Goal: Obtain resource: Download file/media

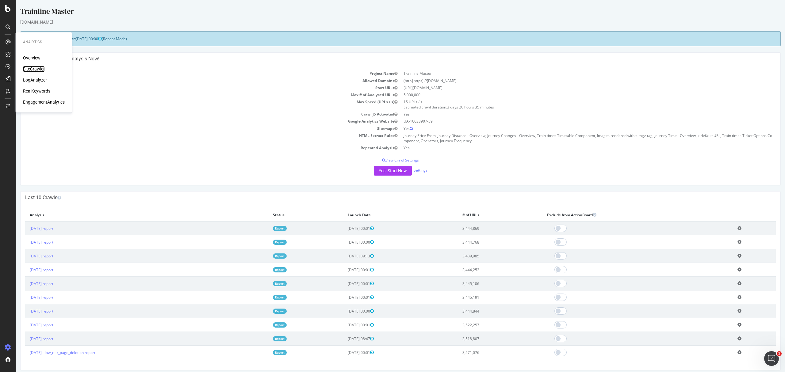
click at [28, 67] on div "SiteCrawler" at bounding box center [34, 69] width 22 height 6
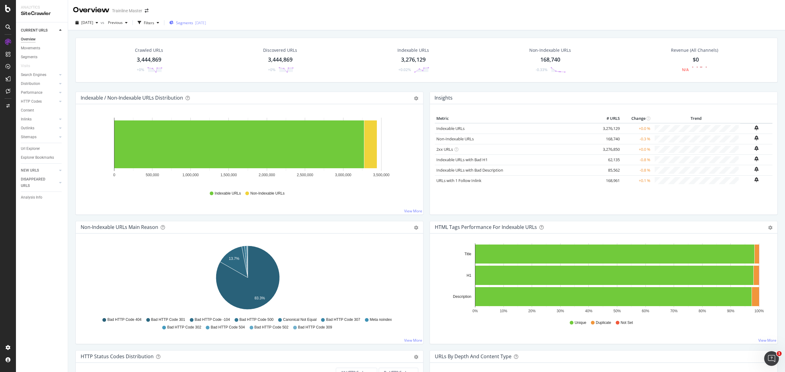
click at [206, 21] on div "2025-06-11" at bounding box center [200, 22] width 11 height 5
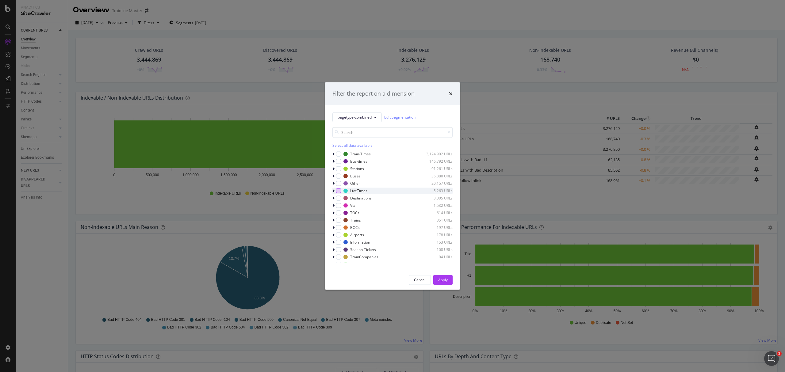
click at [339, 191] on div "modal" at bounding box center [338, 190] width 5 height 5
click at [333, 193] on div "modal" at bounding box center [335, 191] width 4 height 6
click at [344, 212] on div "modal" at bounding box center [342, 211] width 5 height 5
click at [440, 273] on div "Cancel Apply" at bounding box center [392, 280] width 135 height 20
click at [440, 274] on div "Cancel Apply" at bounding box center [392, 280] width 135 height 20
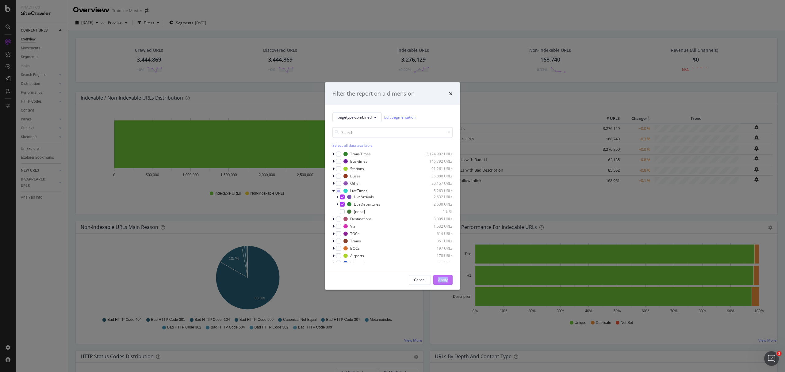
click at [438, 279] on div "Apply" at bounding box center [443, 280] width 10 height 5
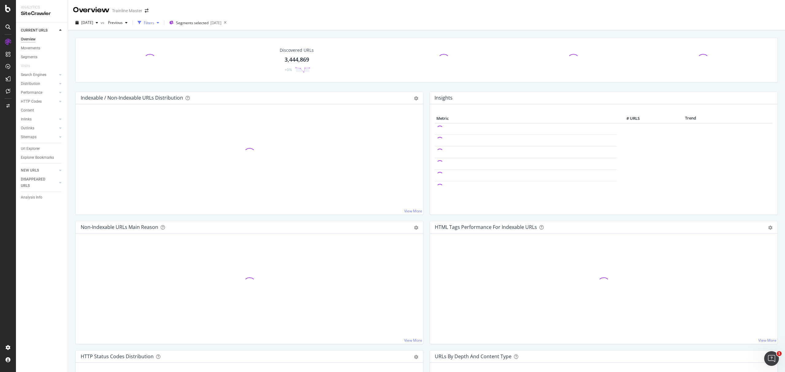
click at [154, 25] on div "Filters" at bounding box center [149, 22] width 10 height 5
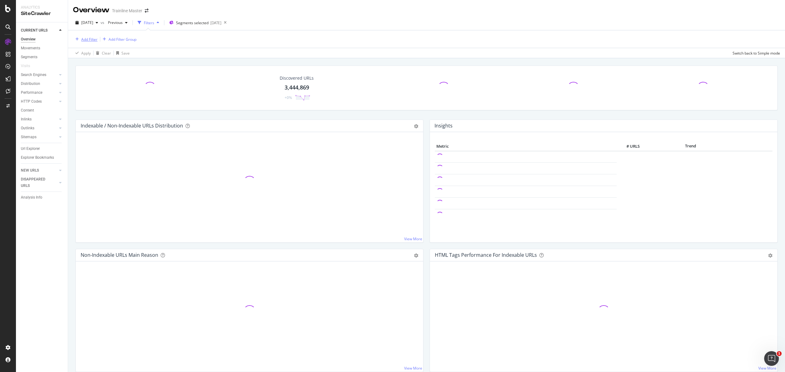
click at [94, 40] on div "Add Filter" at bounding box center [89, 39] width 16 height 5
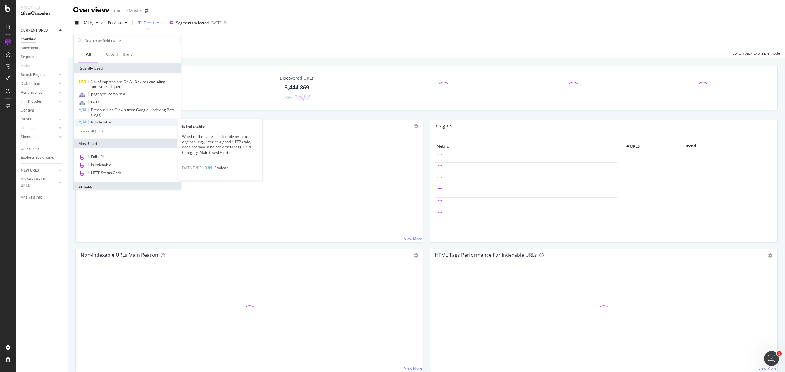
click at [88, 122] on div "Is Indexable" at bounding box center [127, 122] width 105 height 7
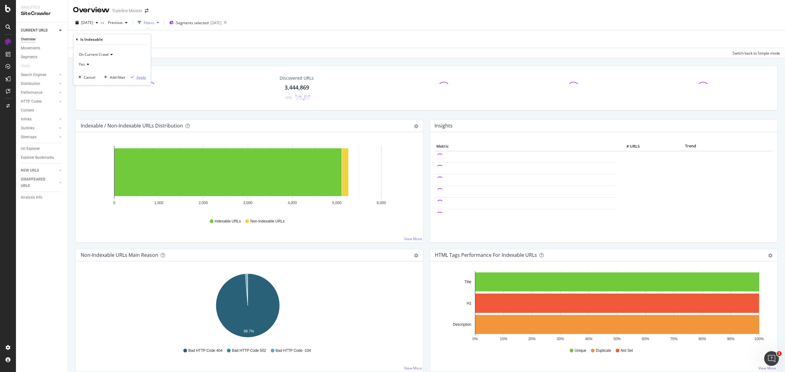
click at [140, 75] on div "Apply" at bounding box center [142, 77] width 10 height 5
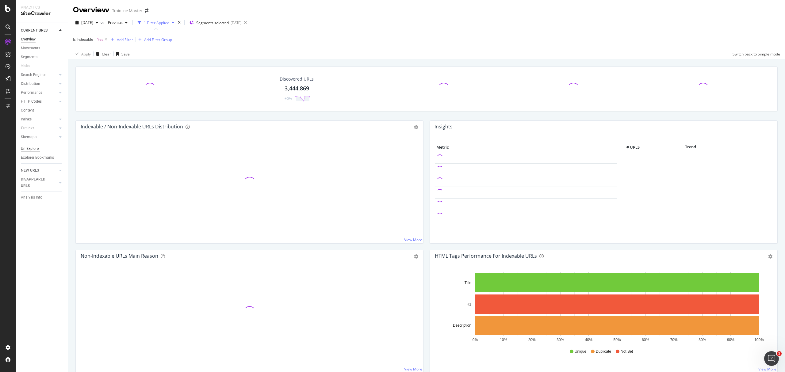
click at [35, 147] on div "Url Explorer" at bounding box center [30, 149] width 19 height 6
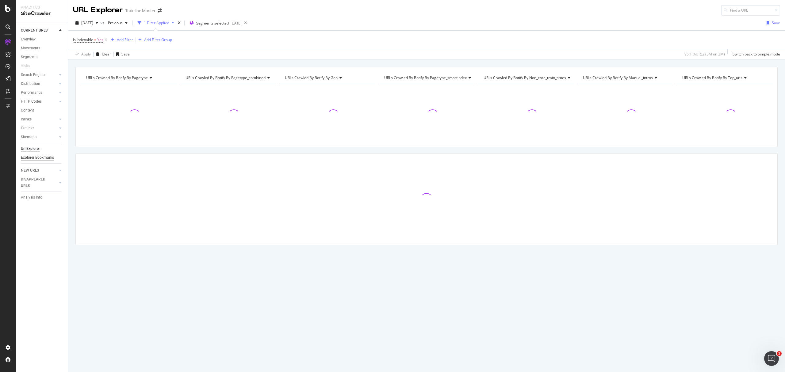
click at [27, 155] on div "Explorer Bookmarks" at bounding box center [37, 158] width 33 height 6
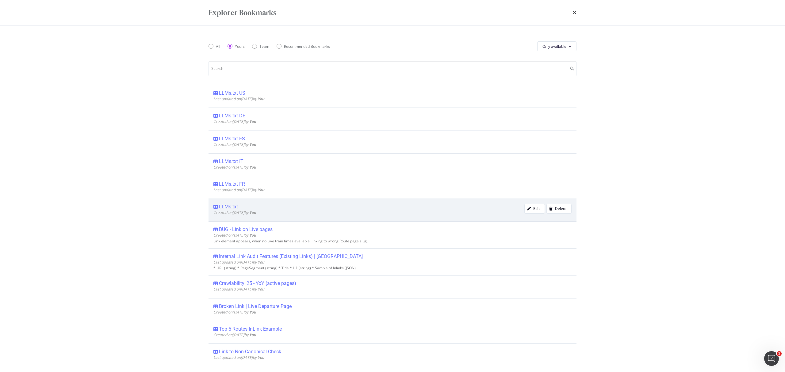
click at [249, 204] on div "LLMs.txt Created on 2025 Aug 12th by You Edit Delete" at bounding box center [393, 210] width 368 height 23
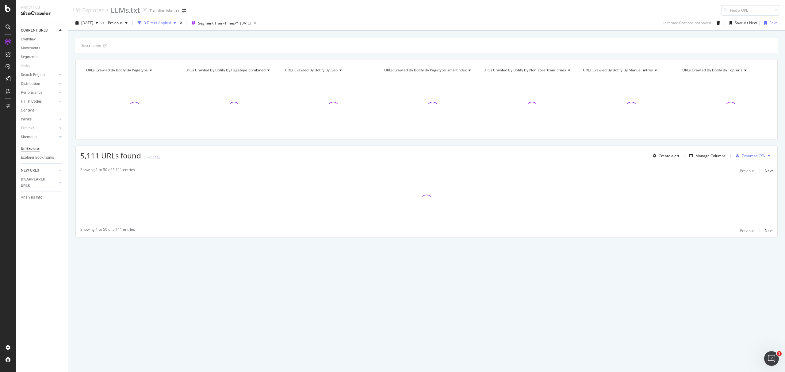
click at [179, 23] on div "button" at bounding box center [174, 23] width 7 height 4
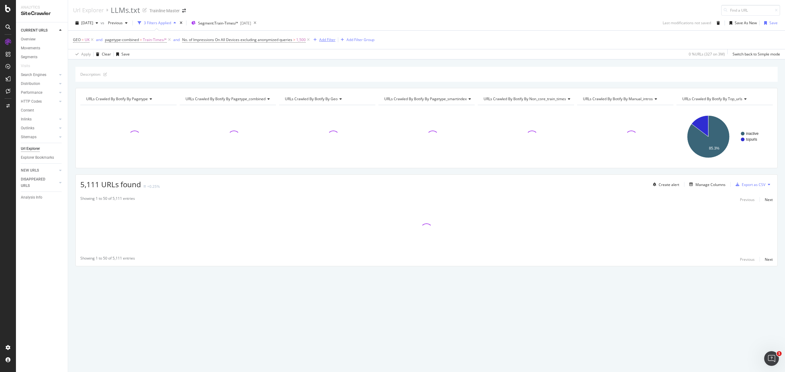
click at [326, 42] on div "Add Filter" at bounding box center [327, 39] width 16 height 5
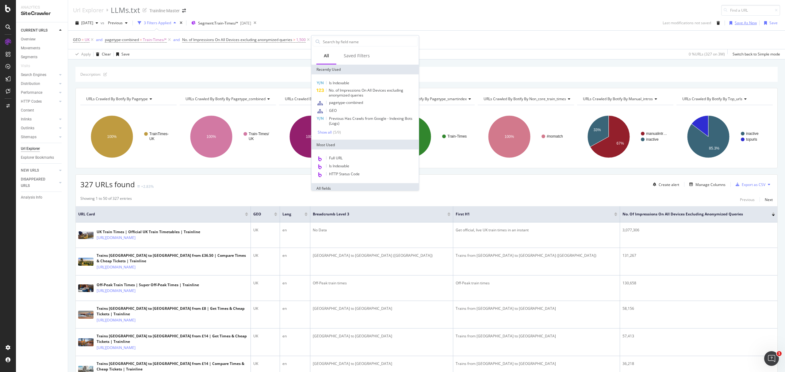
click at [742, 26] on div "Save As New" at bounding box center [742, 22] width 30 height 9
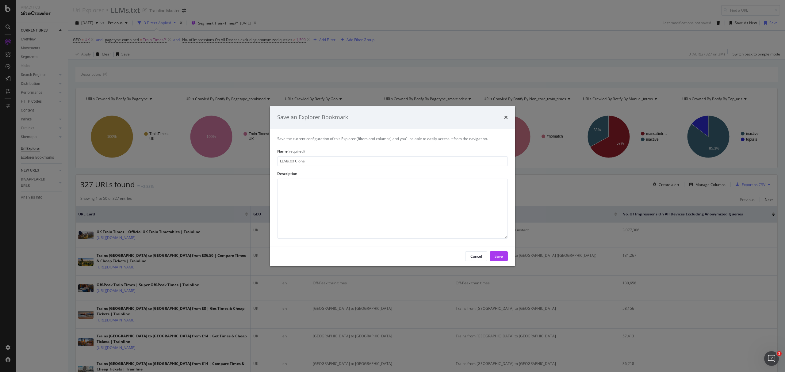
drag, startPoint x: 296, startPoint y: 162, endPoint x: 323, endPoint y: 159, distance: 27.2
click at [323, 159] on input "LLMs.txt Clone" at bounding box center [392, 161] width 231 height 10
type input "LLMs.txt LiveTrain"
click at [503, 261] on button "Save" at bounding box center [499, 257] width 18 height 10
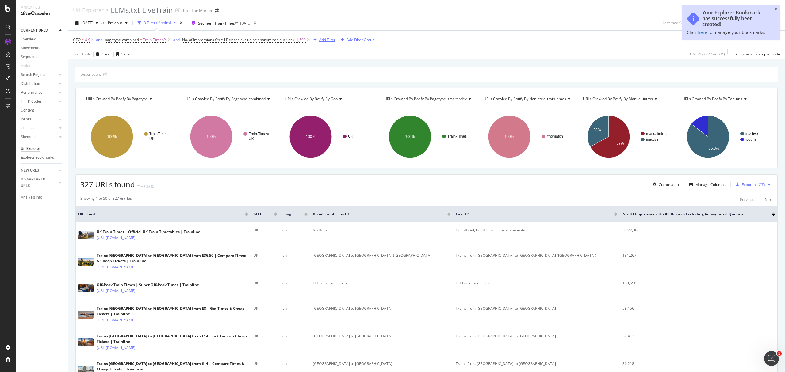
click at [327, 41] on div "Add Filter" at bounding box center [327, 39] width 16 height 5
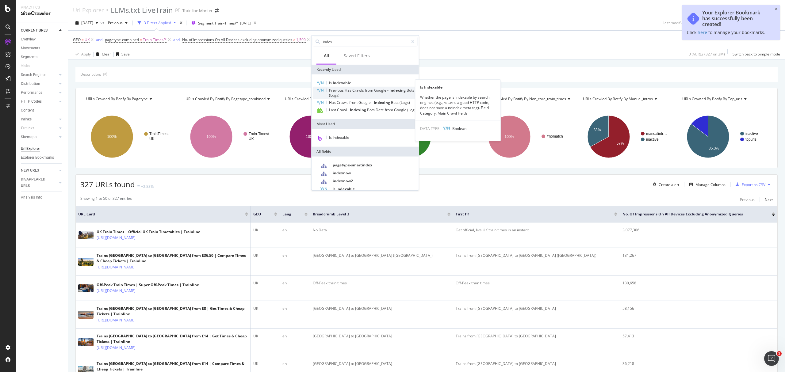
type input "index"
click at [346, 89] on span "Has" at bounding box center [349, 90] width 8 height 5
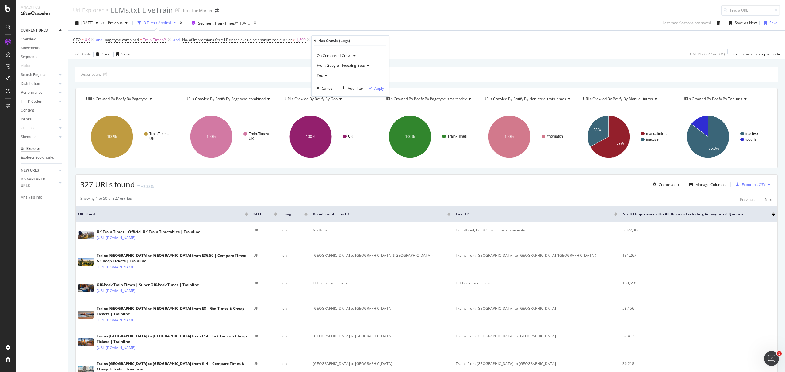
click at [314, 40] on icon at bounding box center [315, 41] width 2 height 4
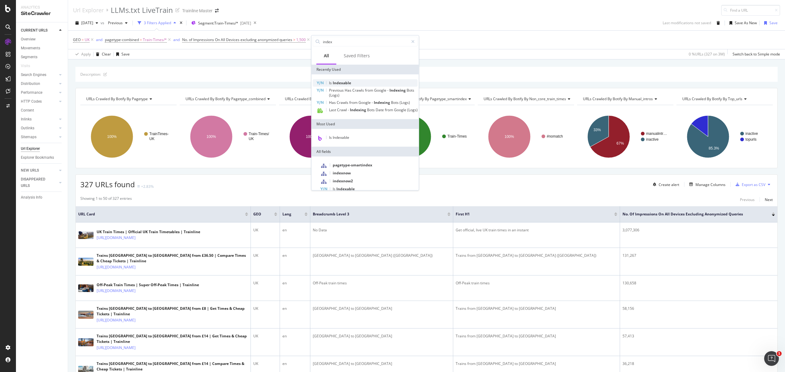
click at [340, 80] on span "Indexable" at bounding box center [342, 82] width 18 height 5
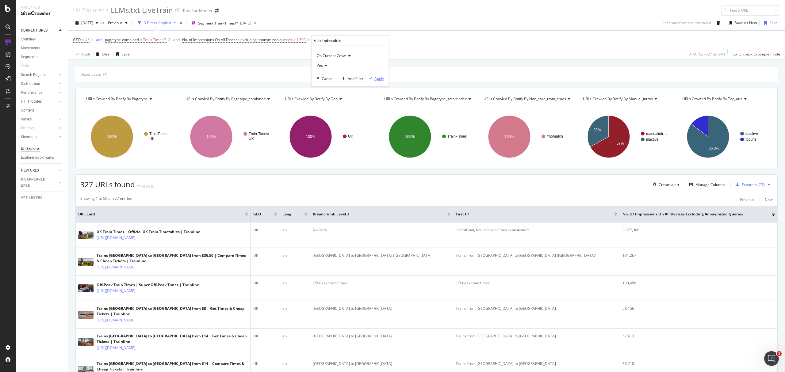
click at [375, 78] on div "Apply" at bounding box center [380, 78] width 10 height 5
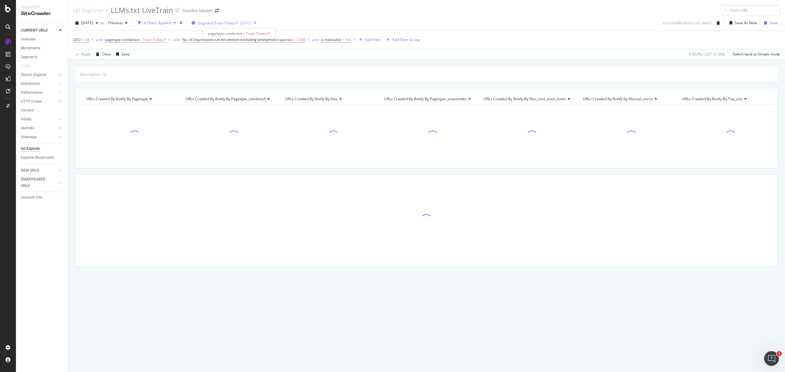
click at [238, 21] on span "Segment: Train-Times/*" at bounding box center [218, 23] width 40 height 5
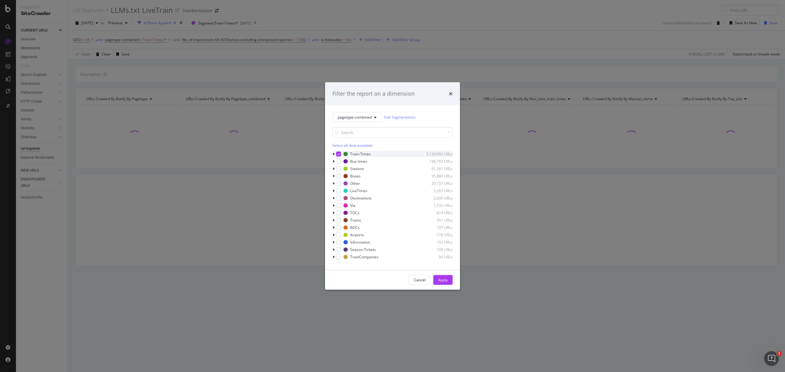
click at [338, 153] on icon "modal" at bounding box center [338, 153] width 3 height 3
click at [334, 193] on div "modal" at bounding box center [335, 191] width 4 height 6
click at [340, 195] on div "modal" at bounding box center [342, 197] width 5 height 5
click at [343, 203] on div "modal" at bounding box center [342, 204] width 5 height 5
click at [439, 283] on div "Apply" at bounding box center [443, 280] width 10 height 5
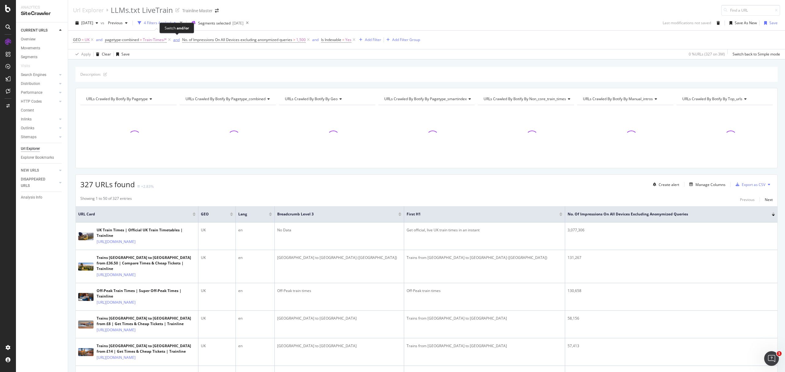
click at [173, 38] on div "and" at bounding box center [176, 39] width 6 height 5
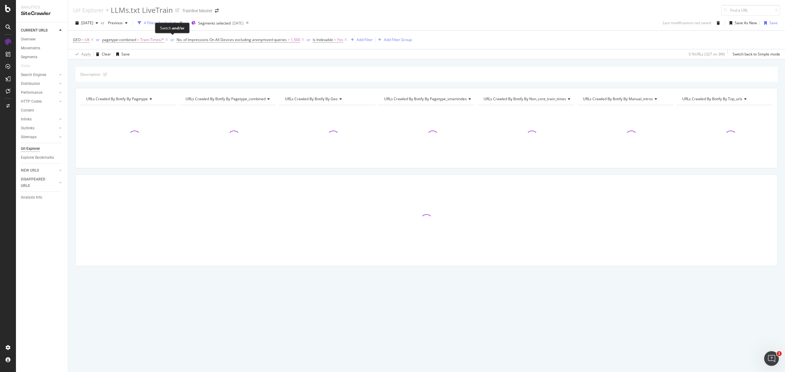
click at [170, 41] on span "or" at bounding box center [172, 40] width 7 height 9
click at [170, 40] on span "or" at bounding box center [172, 40] width 7 height 9
click at [165, 41] on icon at bounding box center [166, 40] width 5 height 6
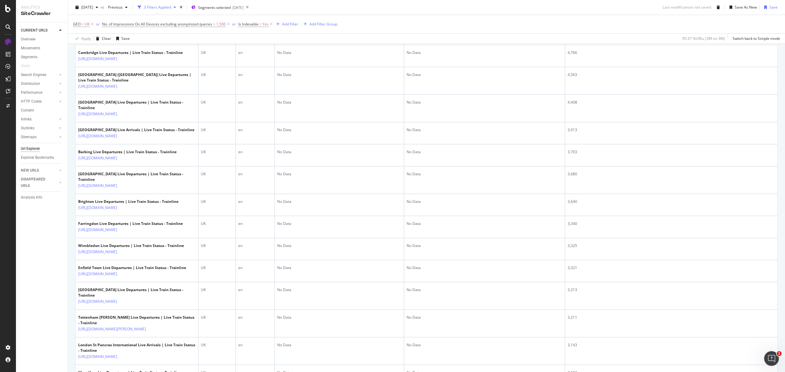
scroll to position [874, 0]
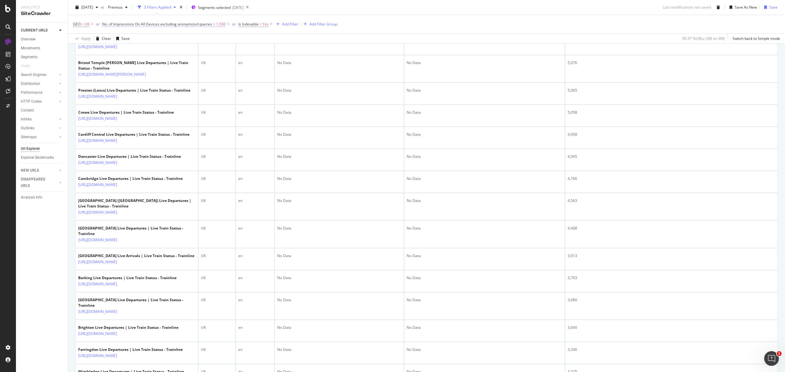
click at [198, 21] on span "No. of Impressions On All Devices excluding anonymized queries" at bounding box center [157, 23] width 110 height 5
drag, startPoint x: 118, startPoint y: 80, endPoint x: 99, endPoint y: 81, distance: 19.1
click at [99, 81] on body "Analytics SiteCrawler CURRENT URLS Overview Movements Segments Visits Search En…" at bounding box center [392, 186] width 785 height 372
click at [122, 82] on input "1500" at bounding box center [140, 80] width 67 height 10
drag, startPoint x: 121, startPoint y: 80, endPoint x: 101, endPoint y: 81, distance: 20.0
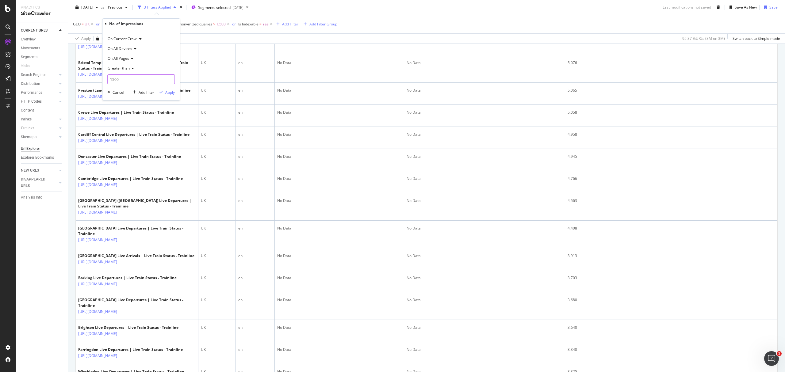
click at [101, 81] on body "Analytics SiteCrawler CURRENT URLS Overview Movements Segments Visits Search En…" at bounding box center [392, 186] width 785 height 372
drag, startPoint x: 122, startPoint y: 80, endPoint x: 90, endPoint y: 74, distance: 32.3
click at [90, 74] on body "Analytics SiteCrawler CURRENT URLS Overview Movements Segments Visits Search En…" at bounding box center [392, 186] width 785 height 372
click at [117, 79] on input "1500" at bounding box center [140, 80] width 67 height 10
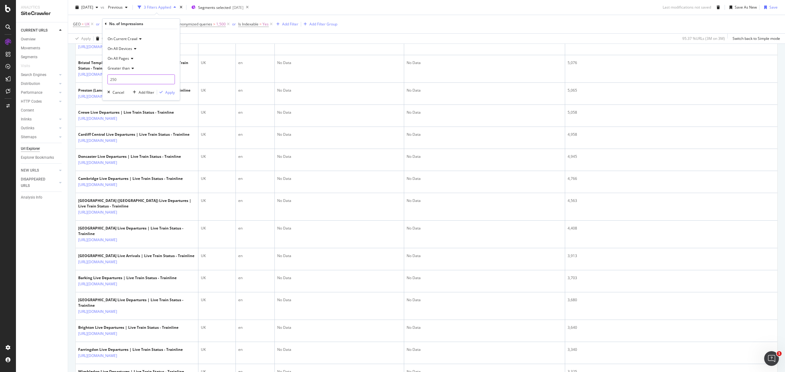
type input "2500"
click at [169, 92] on div "Apply" at bounding box center [170, 92] width 10 height 5
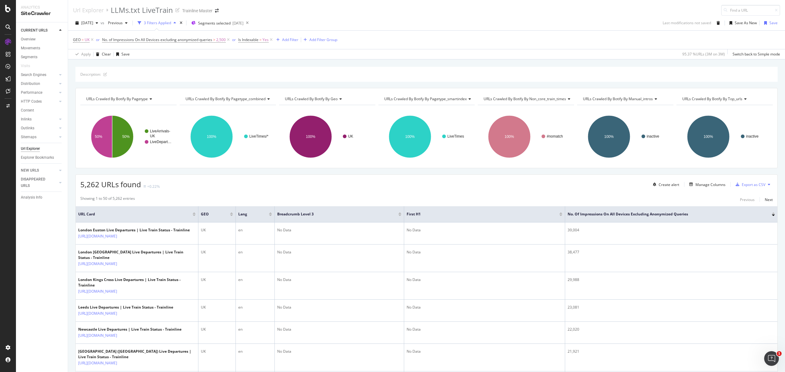
click at [206, 43] on span "No. of Impressions On All Devices excluding anonymized queries > 2,500" at bounding box center [166, 40] width 129 height 9
click at [209, 41] on span "No. of Impressions On All Devices excluding anonymized queries" at bounding box center [157, 39] width 110 height 5
drag, startPoint x: 132, startPoint y: 93, endPoint x: 85, endPoint y: 93, distance: 46.3
click at [85, 93] on body "Analytics SiteCrawler CURRENT URLS Overview Movements Segments Visits Search En…" at bounding box center [392, 186] width 785 height 372
click at [127, 98] on input "2500" at bounding box center [140, 96] width 67 height 10
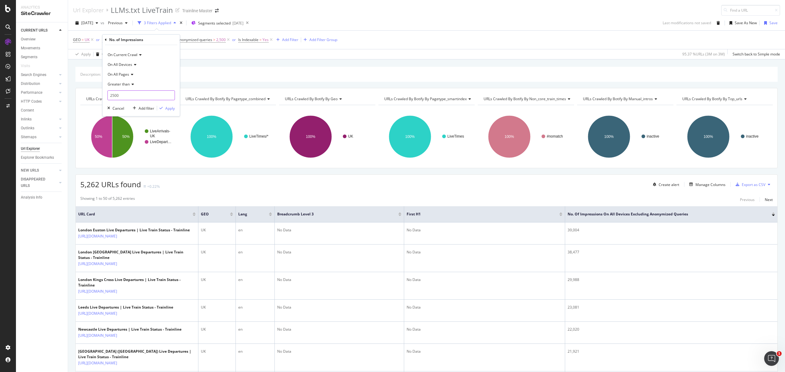
click at [127, 98] on input "2500" at bounding box center [140, 96] width 67 height 10
type input "3000"
click at [168, 106] on div "Apply" at bounding box center [170, 108] width 10 height 5
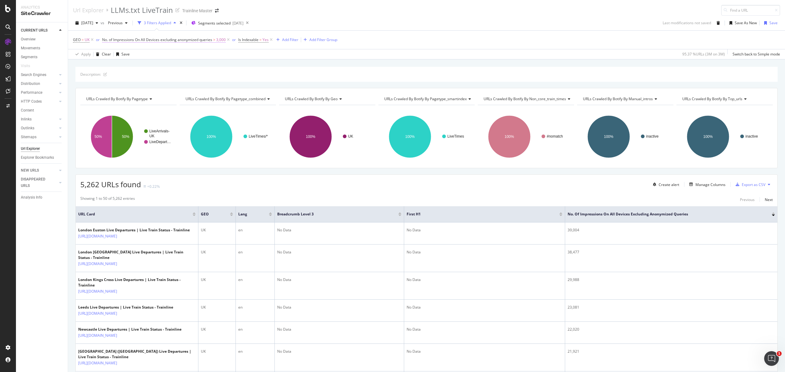
click at [216, 40] on span "No. of Impressions On All Devices excluding anonymized queries > 3,000" at bounding box center [164, 40] width 124 height 6
drag, startPoint x: 134, startPoint y: 95, endPoint x: 99, endPoint y: 93, distance: 35.3
click at [98, 95] on body "Analytics SiteCrawler CURRENT URLS Overview Movements Segments Visits Search En…" at bounding box center [392, 186] width 785 height 372
click at [115, 93] on input "3000" at bounding box center [140, 96] width 67 height 10
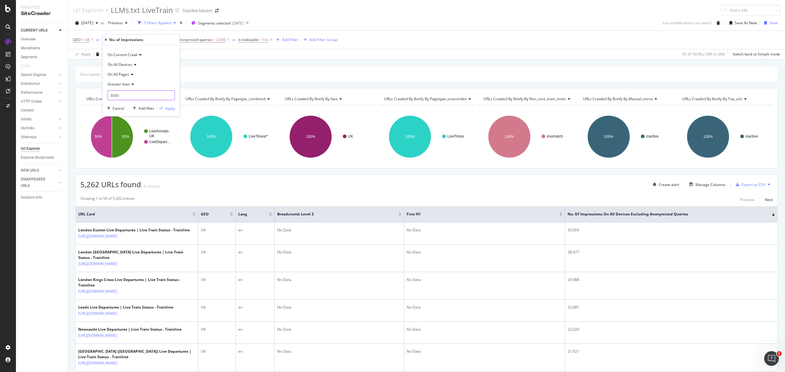
click at [115, 93] on input "3000" at bounding box center [140, 96] width 67 height 10
type input "5000"
click at [171, 107] on div "Apply" at bounding box center [170, 108] width 10 height 5
click at [212, 40] on span "No. of Impressions On All Devices excluding anonymized queries" at bounding box center [157, 39] width 110 height 5
drag, startPoint x: 130, startPoint y: 92, endPoint x: 100, endPoint y: 96, distance: 30.6
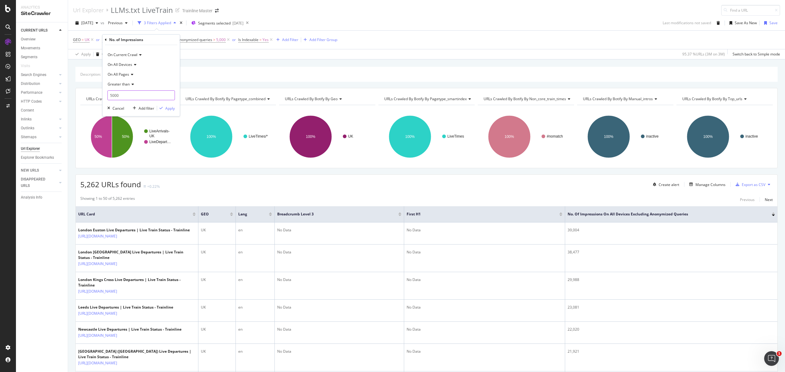
click at [100, 96] on body "Analytics SiteCrawler CURRENT URLS Overview Movements Segments Visits Search En…" at bounding box center [392, 186] width 785 height 372
click at [117, 98] on input "5000" at bounding box center [140, 96] width 67 height 10
drag, startPoint x: 115, startPoint y: 96, endPoint x: 123, endPoint y: 96, distance: 8.0
click at [123, 96] on input "10000" at bounding box center [140, 96] width 67 height 10
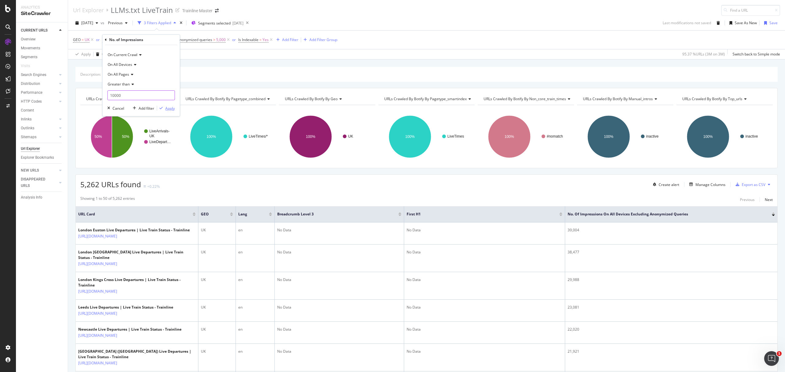
type input "10000"
click at [164, 108] on div "button" at bounding box center [161, 108] width 8 height 4
click at [701, 186] on div "Manage Columns" at bounding box center [711, 184] width 30 height 5
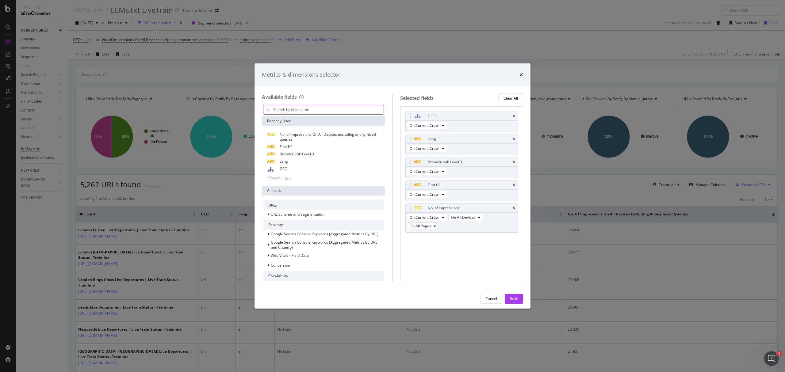
click at [301, 109] on input "modal" at bounding box center [328, 109] width 111 height 9
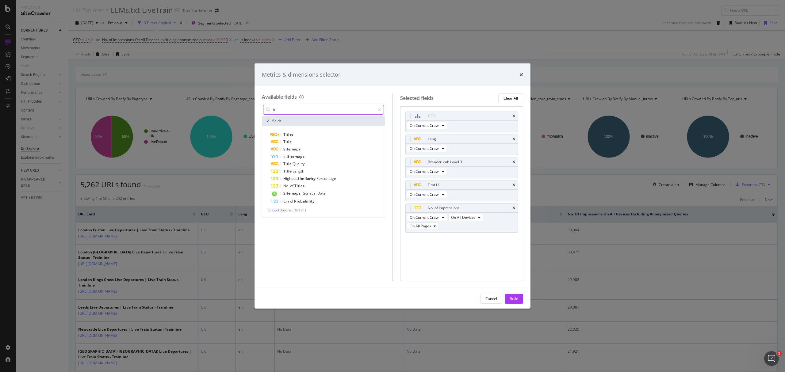
type input "i"
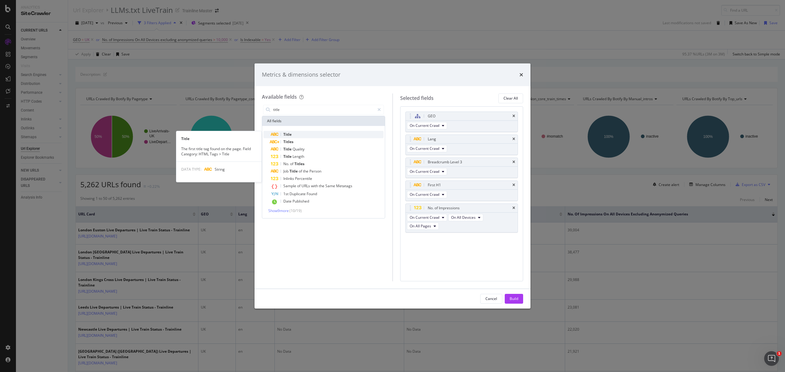
click at [311, 136] on div "Title" at bounding box center [327, 134] width 113 height 7
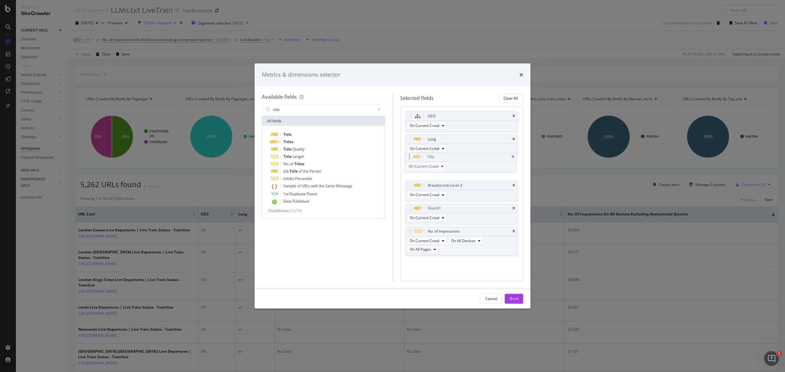
drag, startPoint x: 411, startPoint y: 242, endPoint x: 410, endPoint y: 160, distance: 82.2
click at [410, 160] on body "Analytics SiteCrawler CURRENT URLS Overview Movements Segments Visits Search En…" at bounding box center [392, 186] width 785 height 372
click at [515, 185] on icon "times" at bounding box center [514, 185] width 3 height 4
click at [513, 185] on icon "times" at bounding box center [514, 185] width 3 height 4
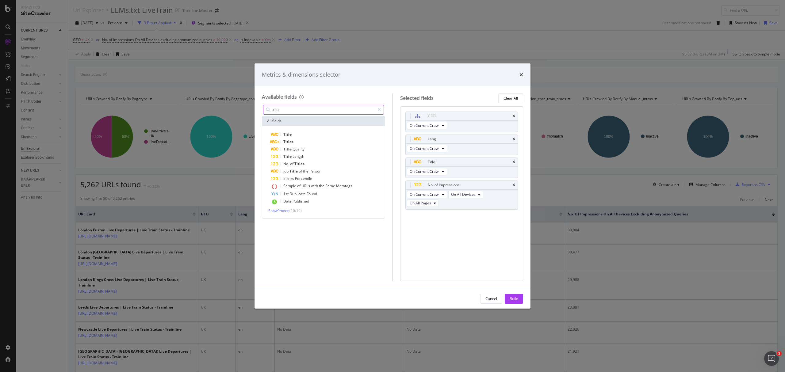
click at [288, 107] on input "title" at bounding box center [324, 109] width 102 height 9
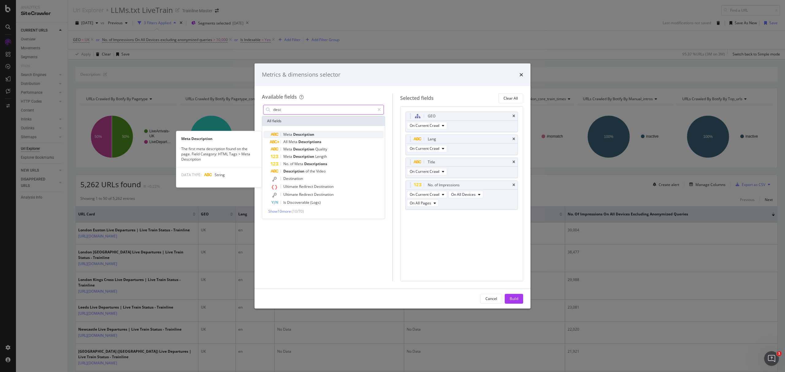
type input "desc"
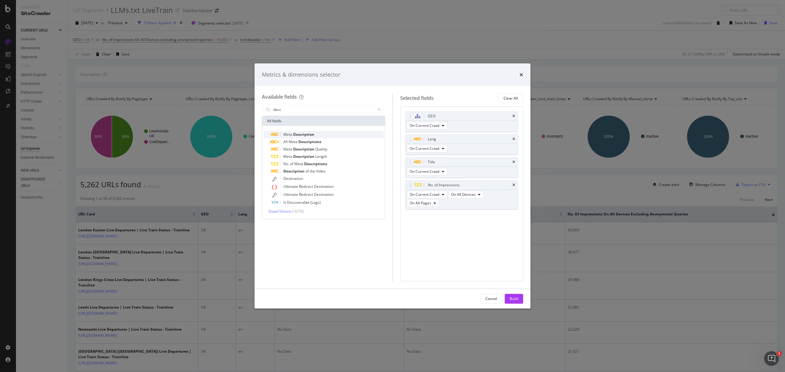
click at [298, 134] on span "Description" at bounding box center [303, 134] width 21 height 5
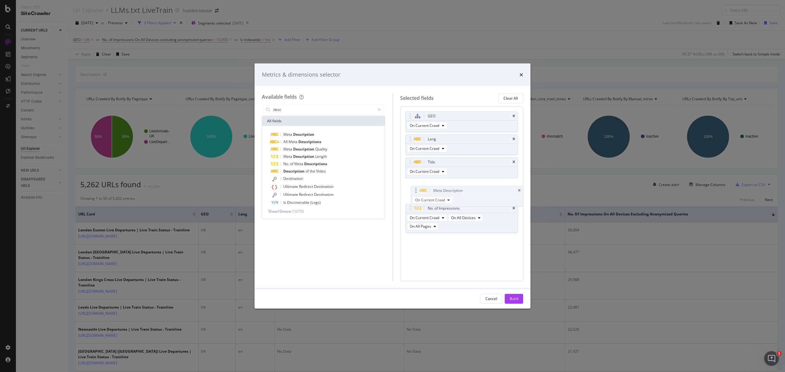
drag, startPoint x: 410, startPoint y: 218, endPoint x: 416, endPoint y: 191, distance: 27.6
click at [416, 191] on body "Analytics SiteCrawler CURRENT URLS Overview Movements Segments Visits Search En…" at bounding box center [392, 186] width 785 height 372
click at [518, 299] on div "Build" at bounding box center [514, 298] width 9 height 5
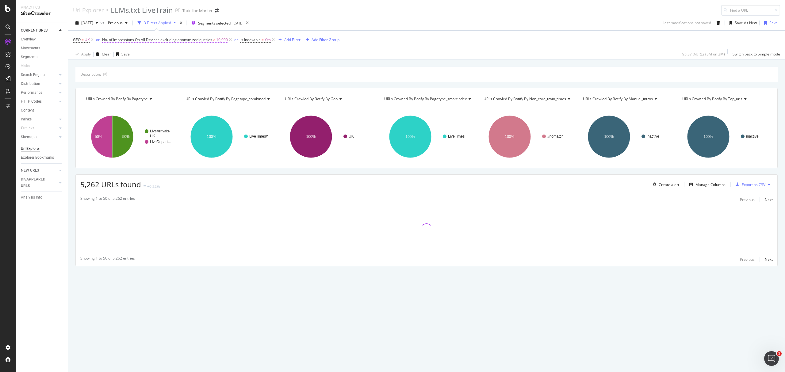
click at [223, 41] on span "10,000" at bounding box center [222, 40] width 12 height 9
drag, startPoint x: 138, startPoint y: 96, endPoint x: 84, endPoint y: 101, distance: 54.2
click at [84, 101] on body "Analytics SiteCrawler CURRENT URLS Overview Movements Segments Visits Search En…" at bounding box center [392, 186] width 785 height 372
click at [104, 101] on div "On Current Crawl On All Devices On All Pages Greater than 10000 Cancel Add filt…" at bounding box center [140, 80] width 77 height 71
click at [112, 95] on input "10000" at bounding box center [140, 96] width 67 height 10
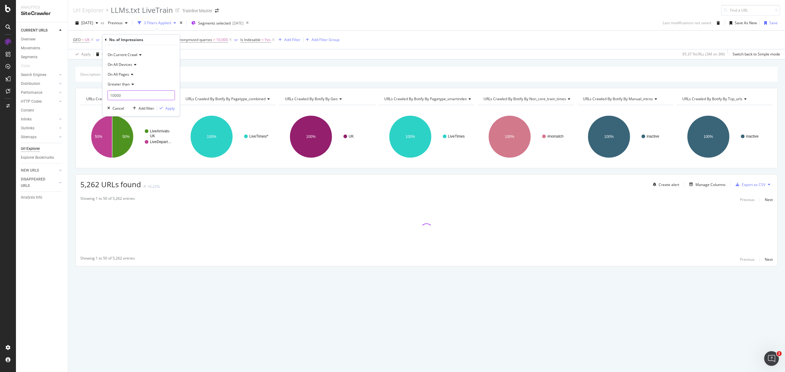
click at [112, 95] on input "10000" at bounding box center [140, 96] width 67 height 10
drag, startPoint x: 113, startPoint y: 95, endPoint x: 131, endPoint y: 93, distance: 18.2
click at [131, 93] on input "20000" at bounding box center [140, 96] width 67 height 10
click at [121, 97] on input "20000" at bounding box center [140, 96] width 67 height 10
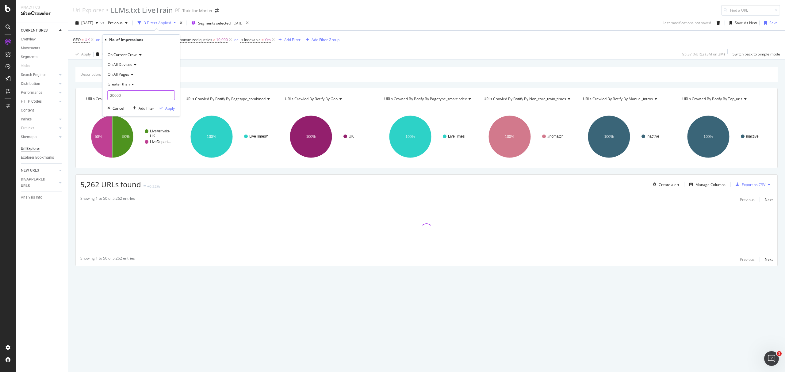
click at [115, 96] on input "20000" at bounding box center [140, 96] width 67 height 10
type input "20000"
click at [169, 107] on div "Apply" at bounding box center [170, 108] width 10 height 5
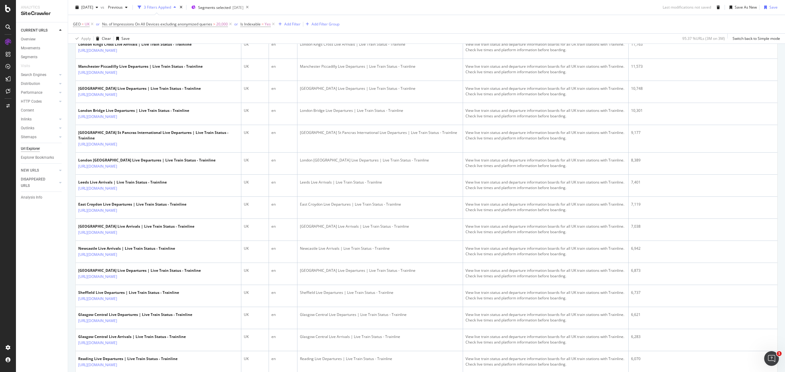
scroll to position [383, 0]
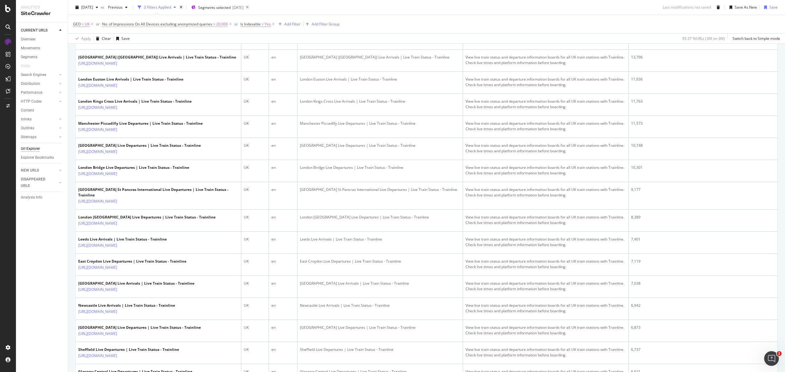
click at [169, 25] on span "No. of Impressions On All Devices excluding anonymized queries" at bounding box center [157, 23] width 110 height 5
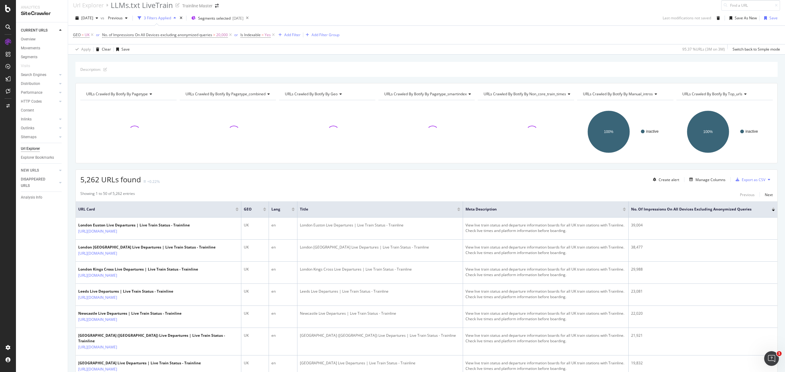
scroll to position [0, 0]
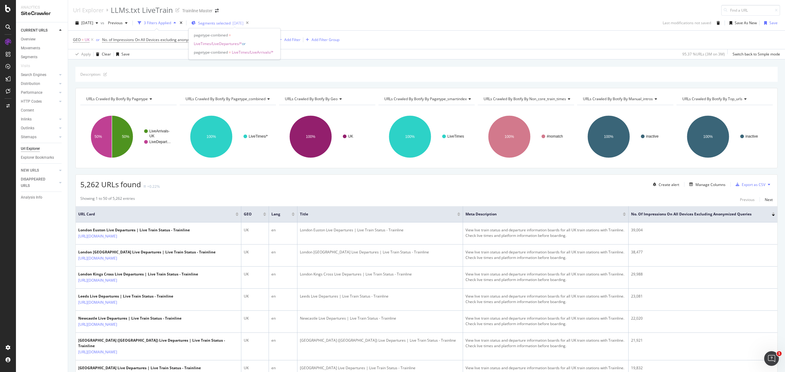
click at [225, 20] on div "Segments selected 2025-06-11" at bounding box center [217, 22] width 52 height 9
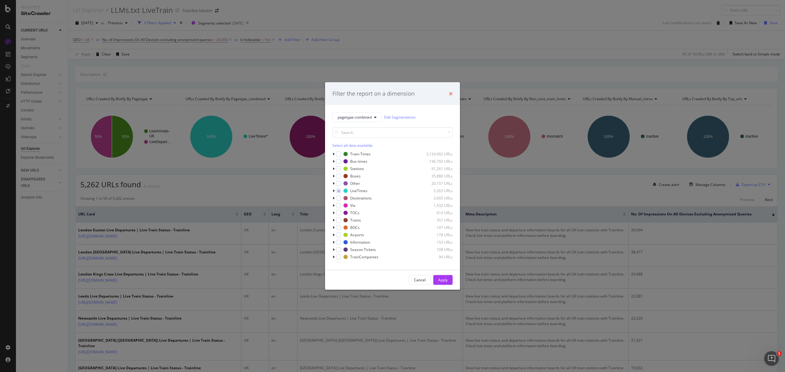
click at [450, 91] on icon "times" at bounding box center [451, 93] width 4 height 5
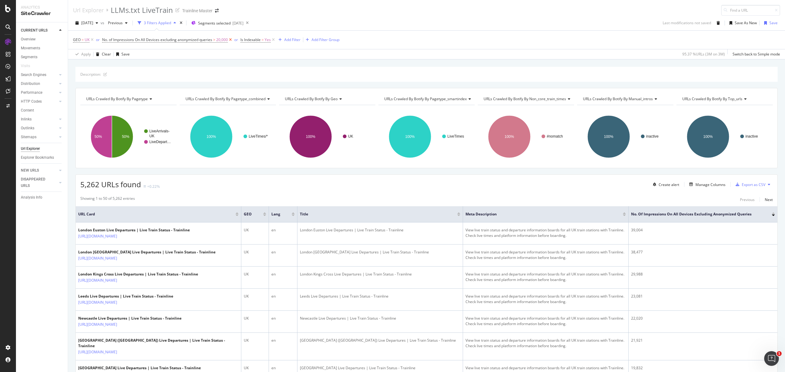
click at [231, 41] on icon at bounding box center [230, 40] width 5 height 6
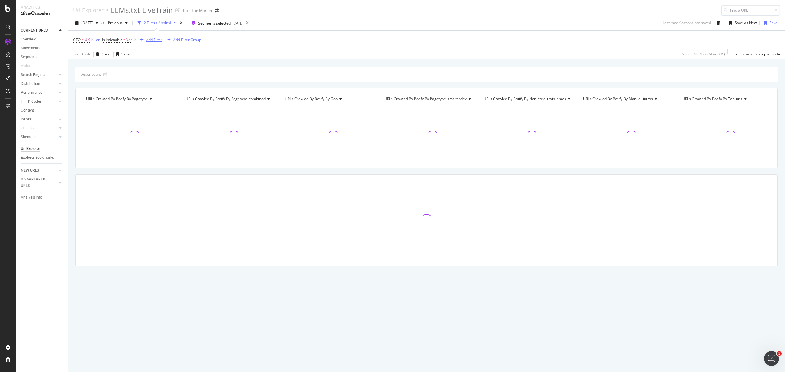
click at [160, 37] on div "Add Filter" at bounding box center [154, 39] width 16 height 5
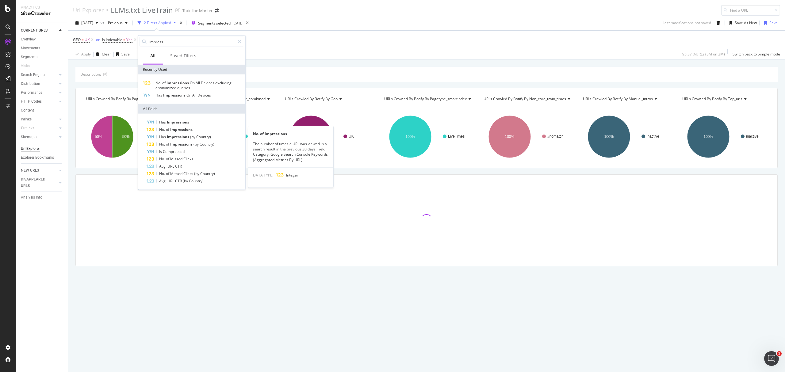
type input "impress"
click at [208, 129] on div "No. of Impressions" at bounding box center [196, 129] width 98 height 7
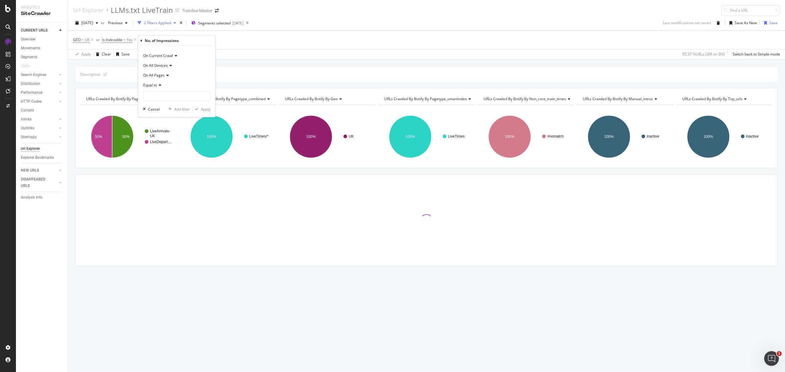
click at [160, 87] on div "Equal to" at bounding box center [176, 85] width 67 height 10
click at [164, 128] on span "Greater than" at bounding box center [157, 129] width 22 height 5
click at [160, 96] on input "number" at bounding box center [176, 96] width 67 height 10
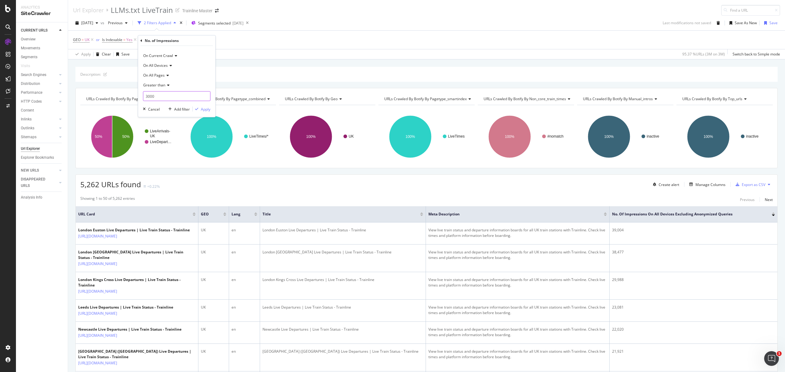
type input "3000"
click at [200, 114] on div "On Current Crawl On All Devices On All Pages Greater than 3000 Cancel Add filte…" at bounding box center [176, 81] width 77 height 71
click at [197, 112] on div "Apply" at bounding box center [202, 109] width 18 height 6
click at [212, 38] on span "No. of Impressions On All Devices excluding anonymized queries" at bounding box center [200, 39] width 110 height 5
click at [233, 68] on div "Description:" at bounding box center [426, 74] width 703 height 15
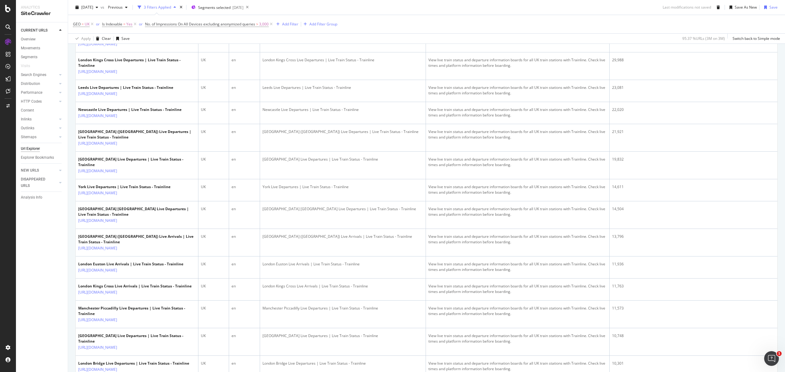
scroll to position [56, 0]
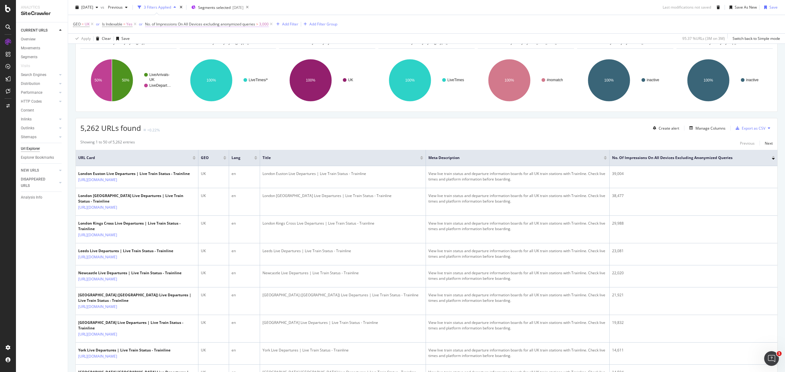
click at [187, 25] on span "No. of Impressions On All Devices excluding anonymized queries" at bounding box center [200, 23] width 110 height 5
click at [177, 69] on div "Greater than" at bounding box center [183, 69] width 67 height 10
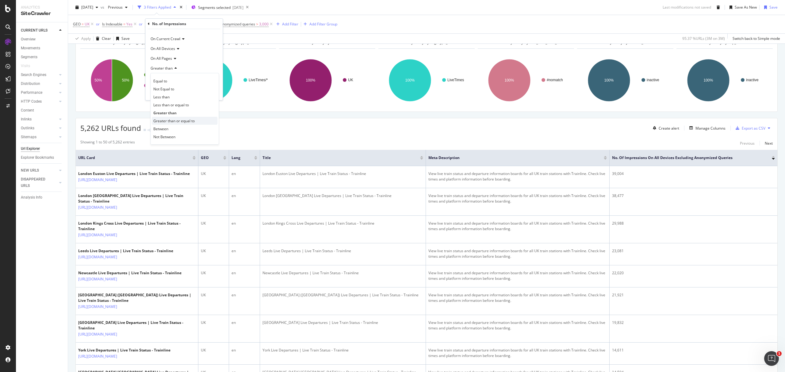
click at [176, 118] on span "Greater than or equal to" at bounding box center [173, 120] width 41 height 5
click at [210, 87] on div "On Current Crawl On All Devices On All Pages Greater than or equal to 3000 Canc…" at bounding box center [183, 64] width 77 height 71
click at [209, 89] on button "Apply" at bounding box center [209, 92] width 18 height 6
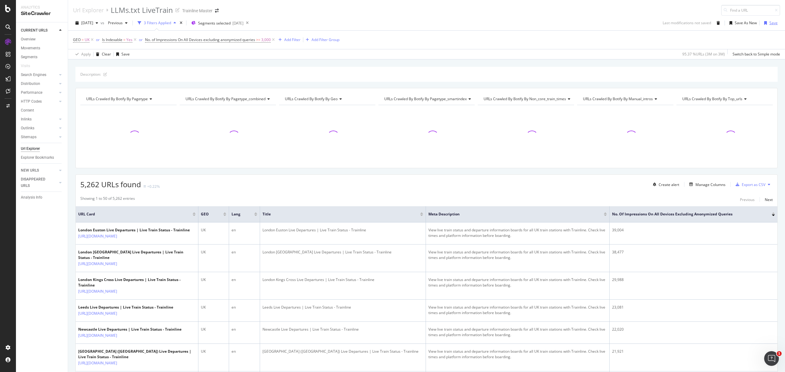
click at [770, 22] on div "Save" at bounding box center [774, 22] width 8 height 5
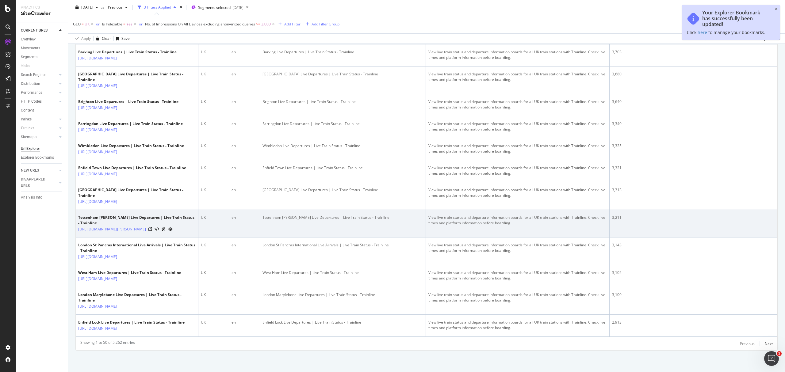
scroll to position [1324, 0]
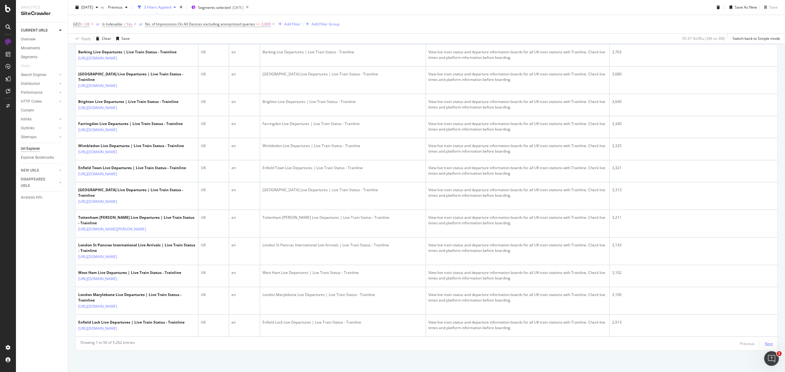
click at [765, 347] on div "Next" at bounding box center [769, 344] width 8 height 7
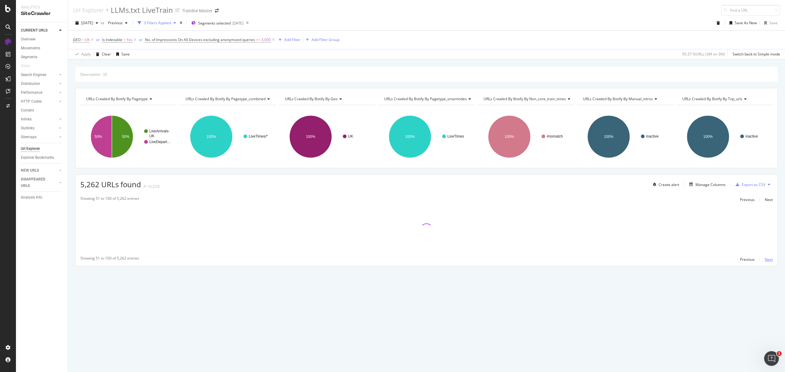
scroll to position [0, 0]
click at [141, 40] on div "or" at bounding box center [141, 39] width 4 height 5
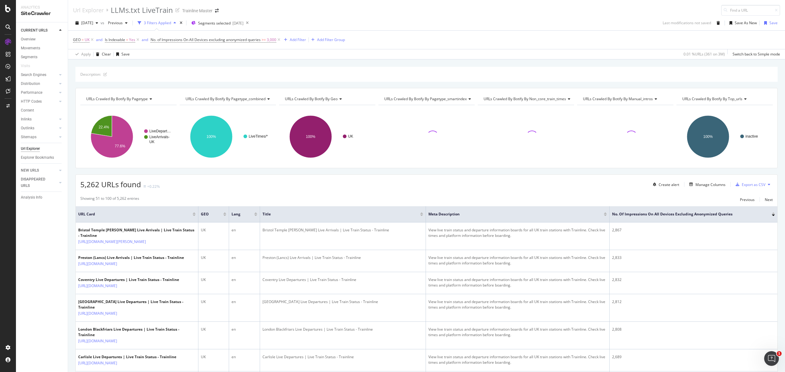
click at [772, 214] on div at bounding box center [773, 214] width 3 height 2
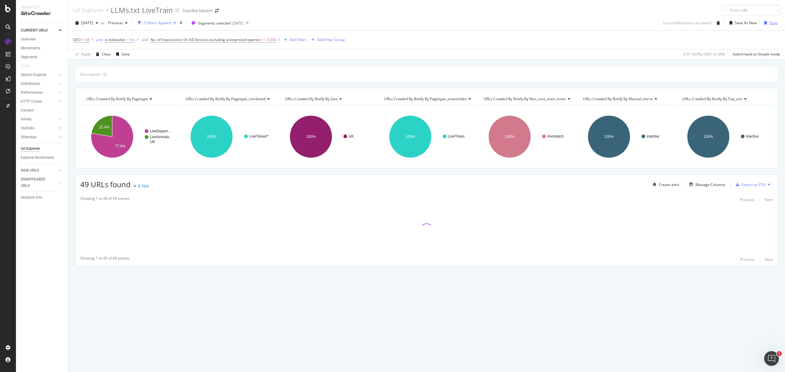
click at [771, 25] on div "Save" at bounding box center [774, 22] width 8 height 5
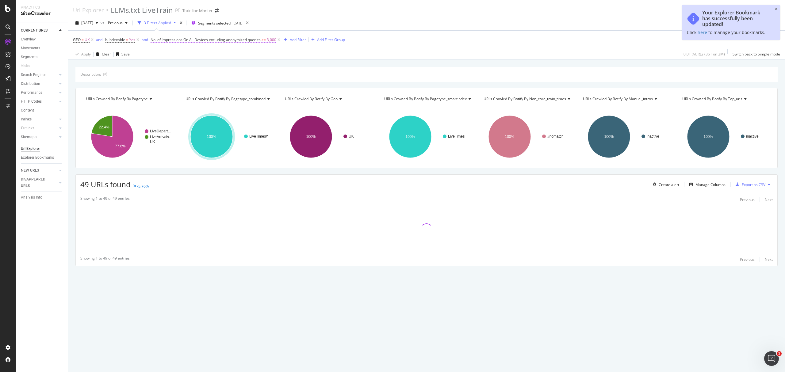
click at [211, 40] on span "No. of Impressions On All Devices excluding anonymized queries" at bounding box center [206, 39] width 110 height 5
click at [174, 98] on input "3000" at bounding box center [189, 96] width 67 height 10
drag, startPoint x: 171, startPoint y: 98, endPoint x: 154, endPoint y: 101, distance: 17.2
click at [154, 101] on div "On Current Crawl On All Devices On All Pages Greater than or equal to 3000 Canc…" at bounding box center [189, 80] width 77 height 71
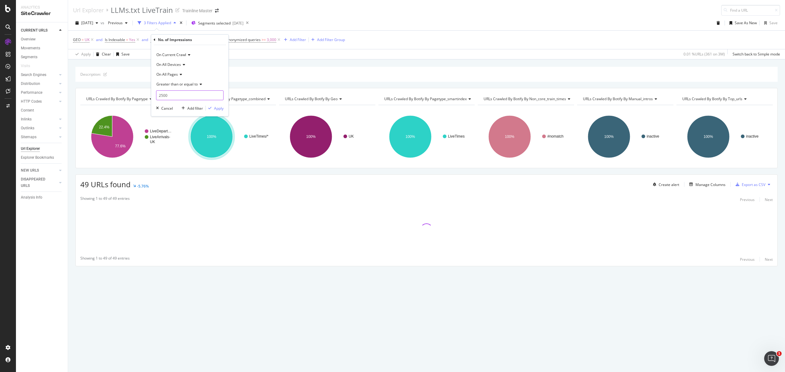
type input "2500"
click at [226, 110] on div "On Current Crawl On All Devices On All Pages Greater than or equal to 2500 Canc…" at bounding box center [189, 80] width 77 height 71
click at [223, 110] on div "Apply" at bounding box center [219, 108] width 10 height 5
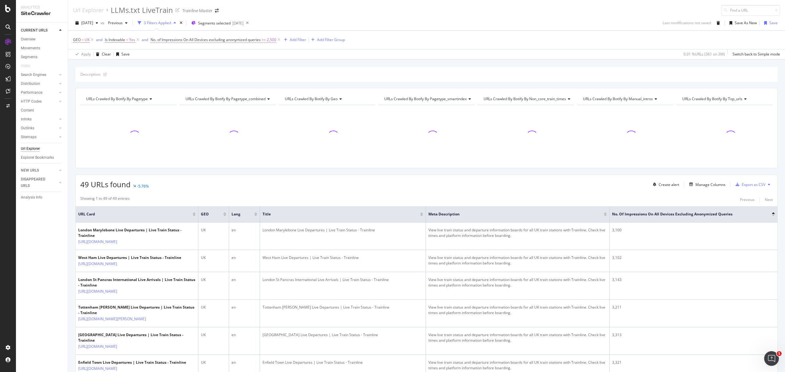
click at [247, 40] on span "No. of Impressions On All Devices excluding anonymized queries" at bounding box center [206, 39] width 110 height 5
click at [173, 99] on input "2500" at bounding box center [189, 96] width 67 height 10
click at [247, 49] on div "GEO = UK and Is Indexable = Yes and No. of Impressions On All Devices excluding…" at bounding box center [426, 40] width 707 height 18
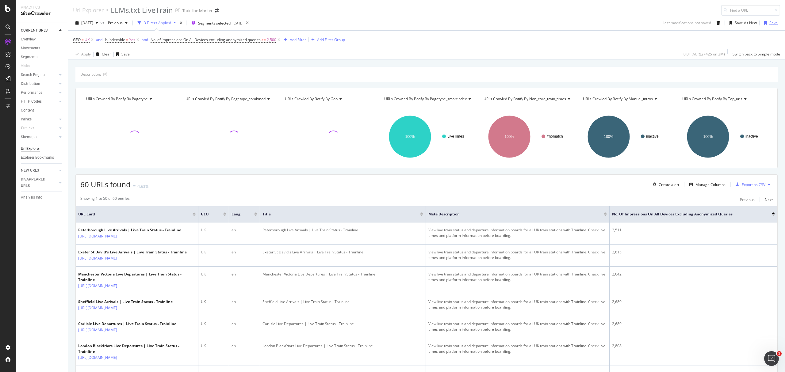
click at [770, 23] on div "Save" at bounding box center [774, 22] width 8 height 5
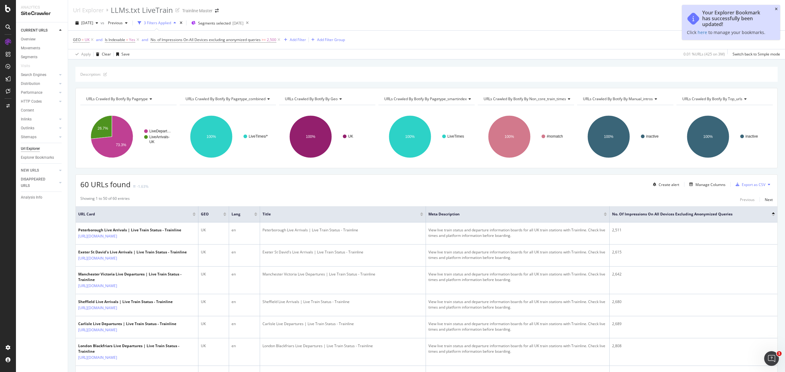
click at [776, 9] on icon "close toast" at bounding box center [776, 9] width 3 height 4
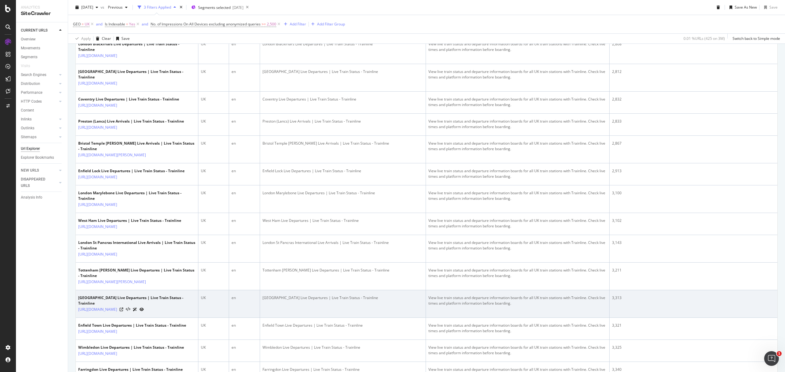
scroll to position [98, 0]
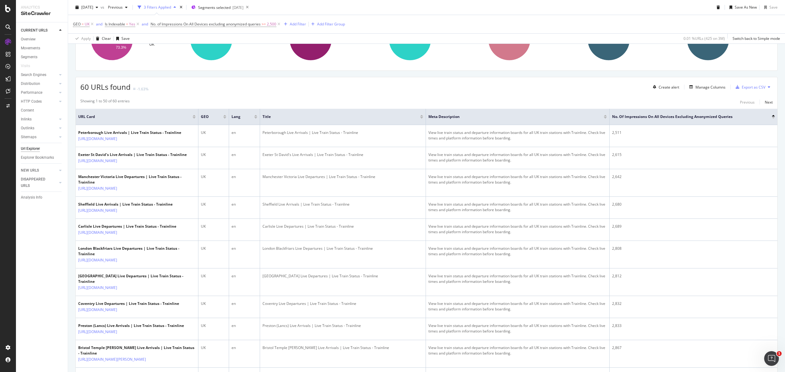
click at [772, 116] on div at bounding box center [773, 116] width 3 height 2
click at [772, 117] on div at bounding box center [773, 116] width 3 height 2
click at [768, 116] on div "No. of Impressions On All Devices excluding anonymized queries" at bounding box center [693, 117] width 163 height 6
click at [772, 117] on div at bounding box center [773, 116] width 3 height 2
click at [772, 118] on div at bounding box center [773, 118] width 3 height 2
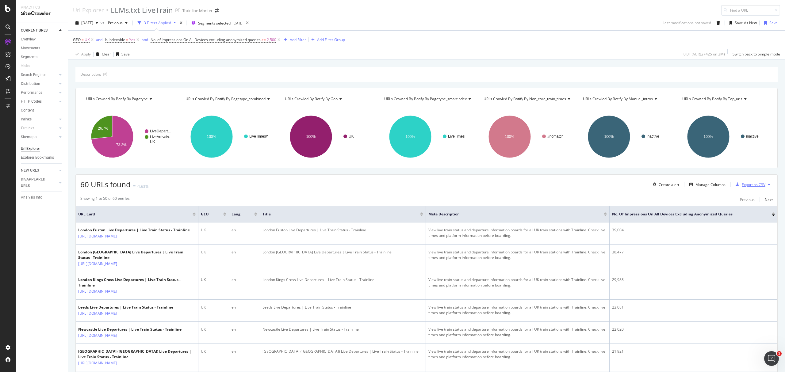
click at [758, 187] on div "Export as CSV" at bounding box center [754, 184] width 24 height 5
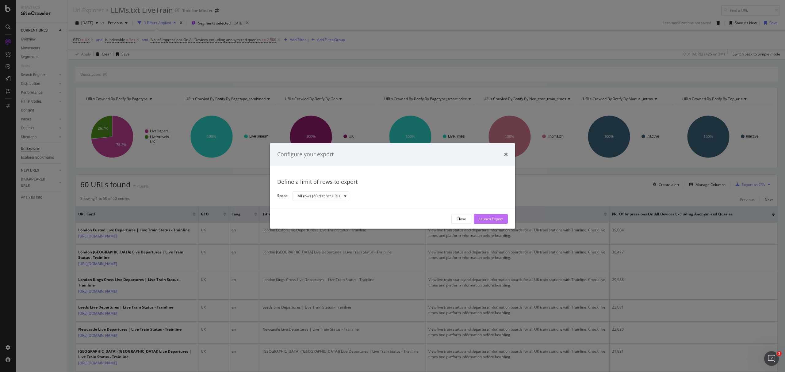
click at [494, 218] on div "Launch Export" at bounding box center [491, 219] width 24 height 5
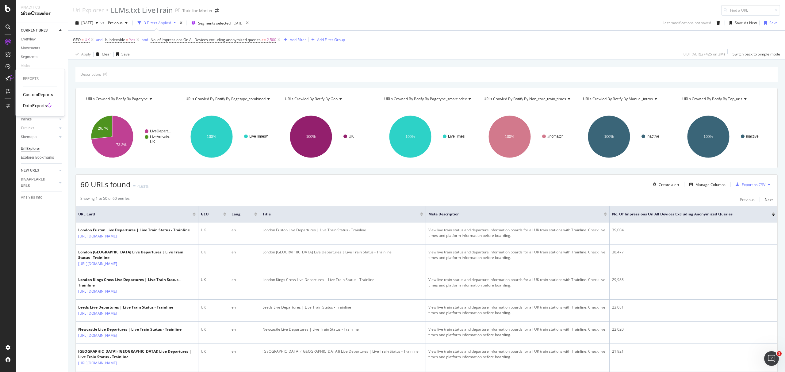
click at [44, 106] on div "DataExports" at bounding box center [35, 106] width 24 height 6
click at [752, 187] on div "Export as CSV" at bounding box center [754, 184] width 24 height 5
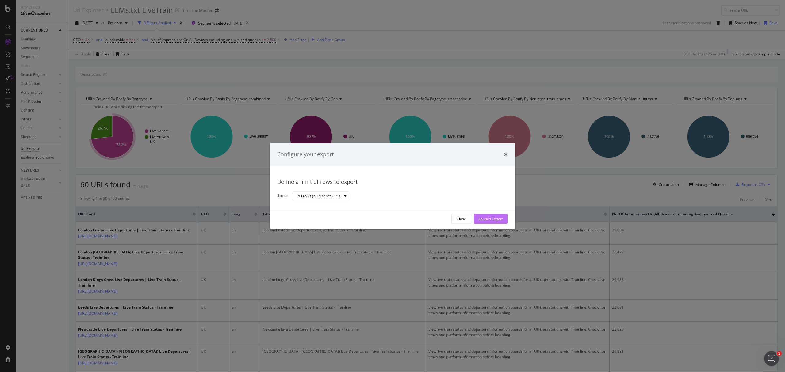
click at [506, 224] on button "Launch Export" at bounding box center [491, 219] width 34 height 10
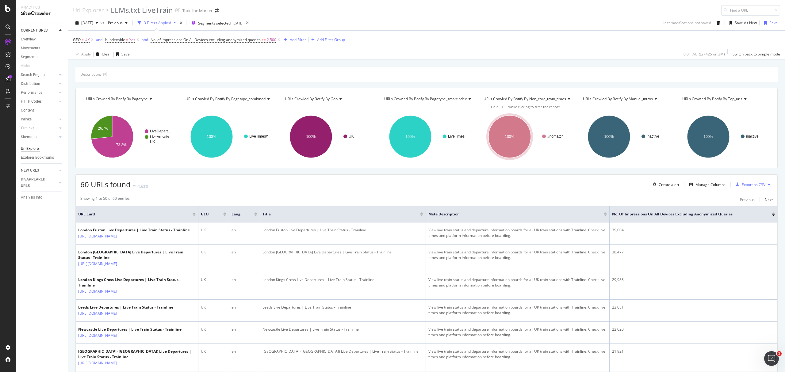
click at [751, 25] on div "Save As New" at bounding box center [742, 23] width 35 height 10
click at [746, 25] on div "Save As New" at bounding box center [746, 22] width 22 height 5
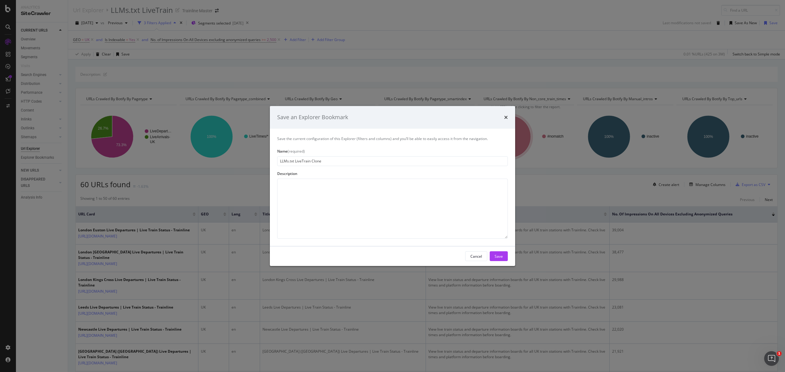
drag, startPoint x: 296, startPoint y: 165, endPoint x: 357, endPoint y: 164, distance: 60.8
click at [357, 164] on input "LLMs.txt LiveTrain Clone" at bounding box center [392, 161] width 231 height 10
type input "LLMs.txt Blog"
click at [508, 258] on div "Cancel Save" at bounding box center [392, 257] width 245 height 20
click at [503, 258] on button "Save" at bounding box center [499, 257] width 18 height 10
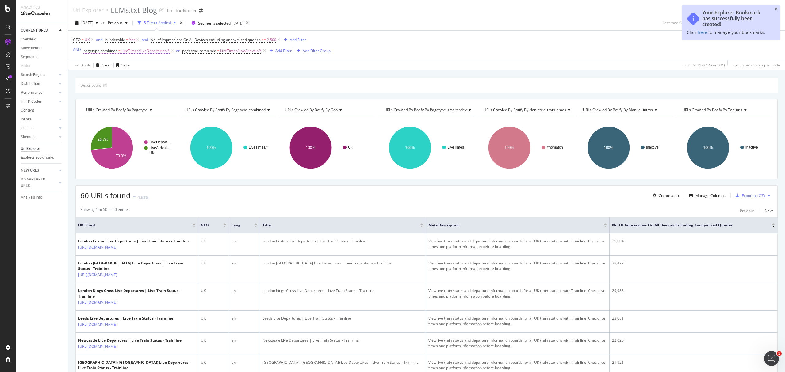
click at [163, 53] on span "LiveTimes/LiveDepartures/*" at bounding box center [145, 51] width 48 height 9
click at [153, 63] on div "On Current Crawl" at bounding box center [122, 66] width 67 height 10
click at [172, 52] on icon at bounding box center [172, 51] width 5 height 6
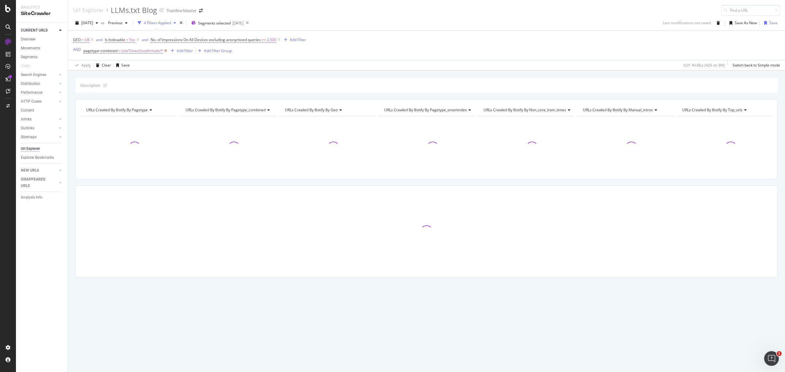
click at [164, 52] on icon at bounding box center [165, 51] width 5 height 6
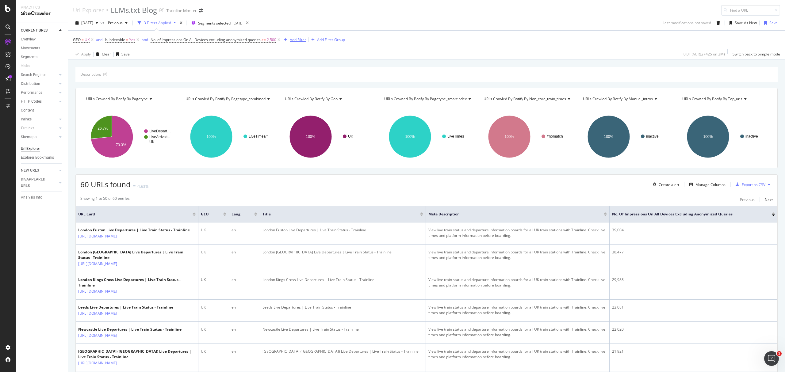
click at [297, 41] on div "Add Filter" at bounding box center [298, 39] width 16 height 5
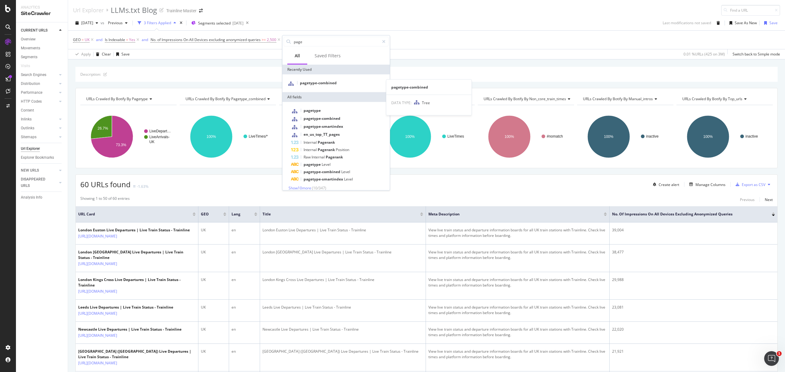
type input "page"
click at [312, 84] on span "pagetype-combined" at bounding box center [318, 82] width 37 height 5
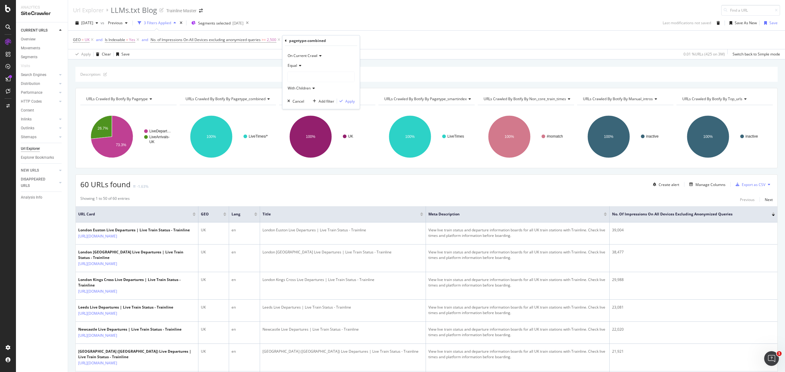
click at [313, 72] on div at bounding box center [321, 77] width 67 height 10
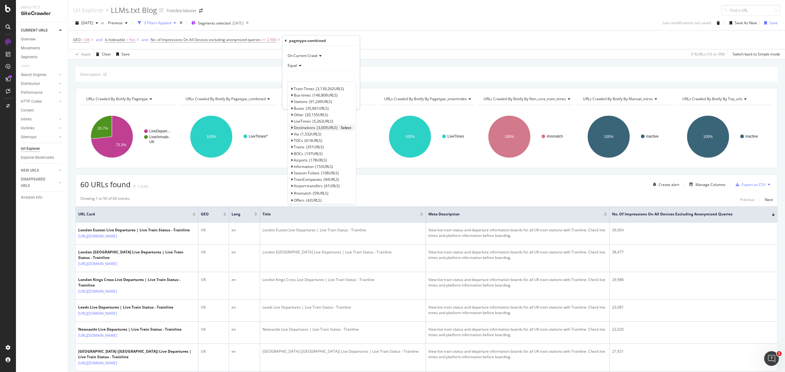
click at [316, 131] on div "Destinations 3,005 URLS Select" at bounding box center [322, 128] width 66 height 6
click at [314, 135] on span "1,532 URLS" at bounding box center [311, 134] width 21 height 5
click at [329, 134] on span "Select" at bounding box center [330, 134] width 11 height 5
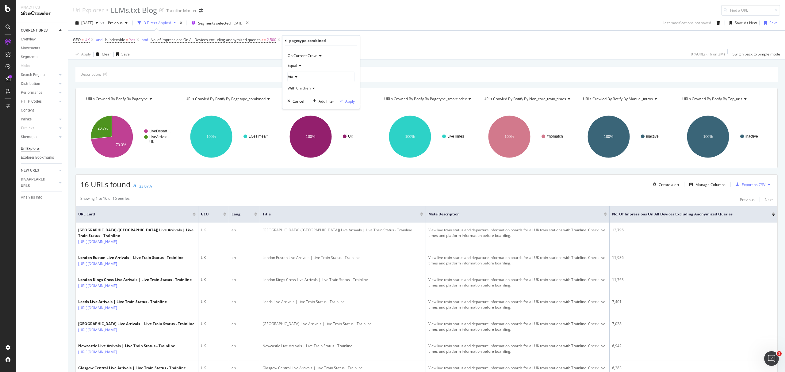
click at [349, 105] on div "On Current Crawl Equal Via With Children Cancel Add filter Apply" at bounding box center [321, 77] width 77 height 63
click at [350, 101] on div "Apply" at bounding box center [350, 100] width 10 height 5
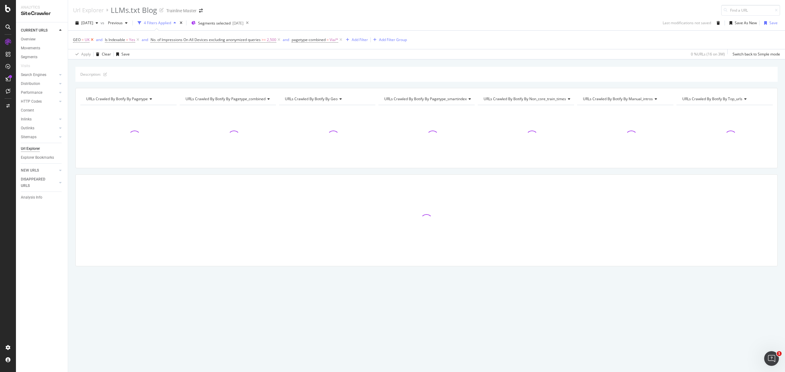
click at [93, 40] on icon at bounding box center [92, 40] width 5 height 6
click at [231, 22] on span "Segments selected" at bounding box center [214, 23] width 33 height 5
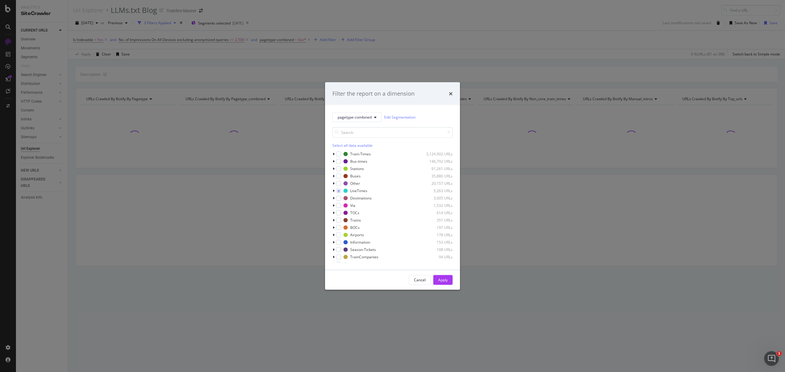
drag, startPoint x: 453, startPoint y: 97, endPoint x: 425, endPoint y: 71, distance: 38.2
click at [453, 97] on div "Filter the report on a dimension" at bounding box center [392, 94] width 135 height 23
click at [270, 20] on div "Filter the report on a dimension pagetype-combined Edit Segmentation Select all…" at bounding box center [392, 186] width 785 height 372
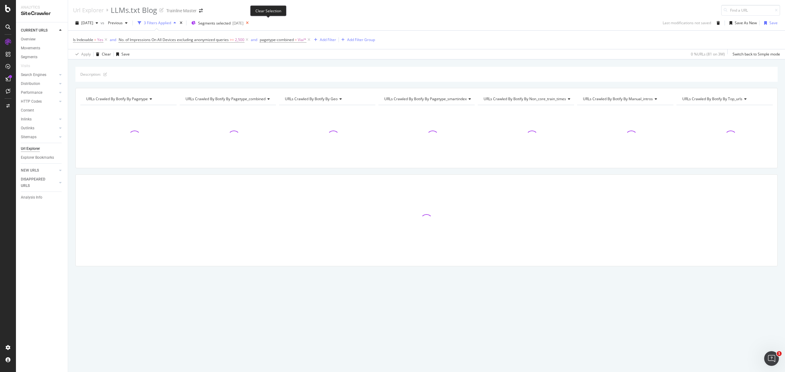
click at [251, 21] on icon at bounding box center [248, 23] width 8 height 9
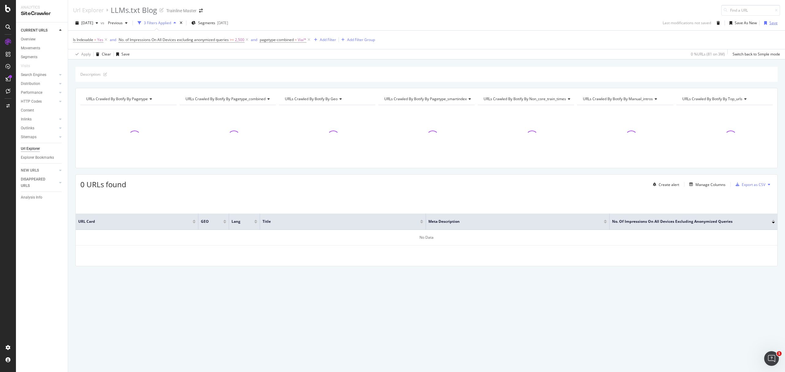
click at [765, 21] on icon "button" at bounding box center [766, 23] width 3 height 4
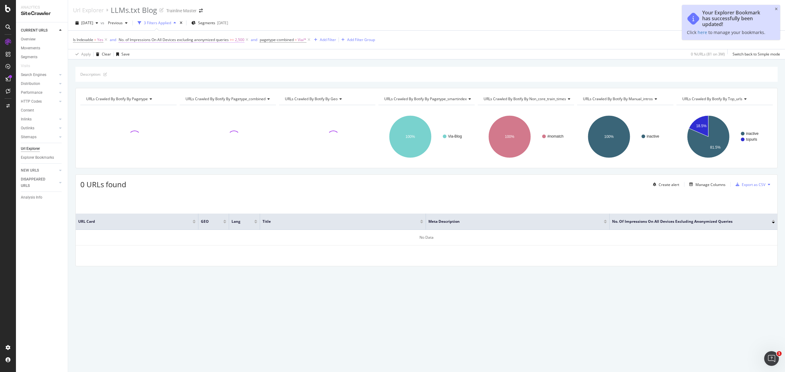
click at [231, 39] on span ">=" at bounding box center [232, 39] width 4 height 5
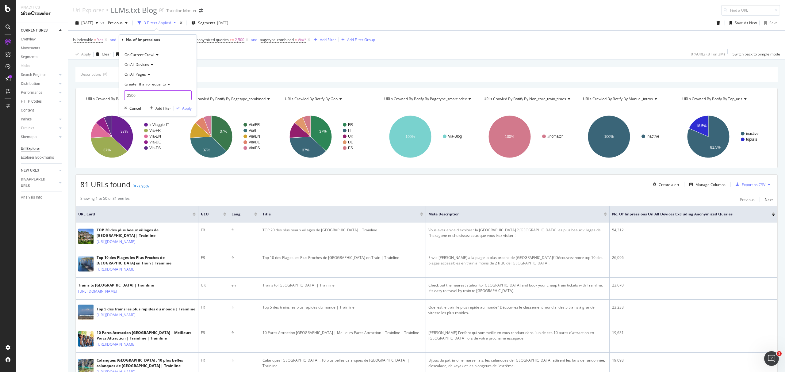
drag, startPoint x: 176, startPoint y: 91, endPoint x: 130, endPoint y: 90, distance: 45.7
click at [130, 90] on div "Greater than or equal to 2500" at bounding box center [157, 89] width 67 height 21
click at [136, 95] on input "2500" at bounding box center [157, 96] width 67 height 10
click at [226, 82] on div "Description:" at bounding box center [426, 74] width 703 height 15
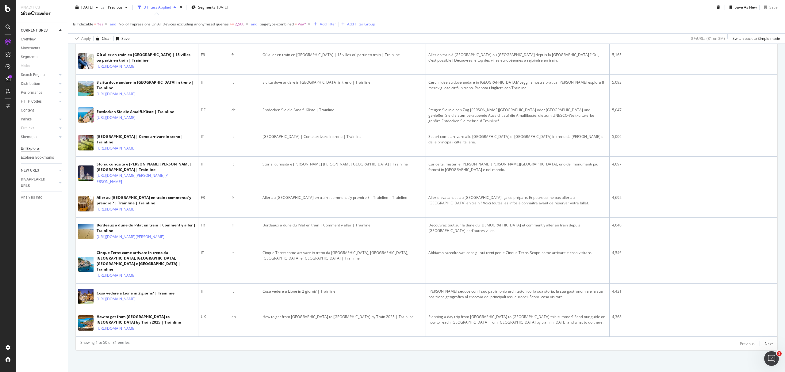
scroll to position [1633, 0]
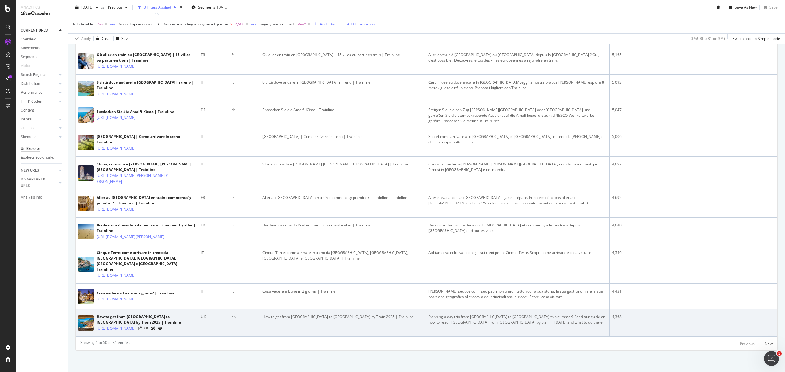
click at [277, 314] on div "How to get from Milan to Lake Garda by Train 2025 | Trainline" at bounding box center [343, 317] width 161 height 6
click at [276, 314] on div "How to get from Milan to Lake Garda by Train 2025 | Trainline" at bounding box center [343, 317] width 161 height 6
click at [275, 317] on td "How to get from Milan to Lake Garda by Train 2025 | Trainline" at bounding box center [343, 324] width 166 height 28
click at [279, 314] on div "How to get from Milan to Lake Garda by Train 2025 | Trainline" at bounding box center [343, 317] width 161 height 6
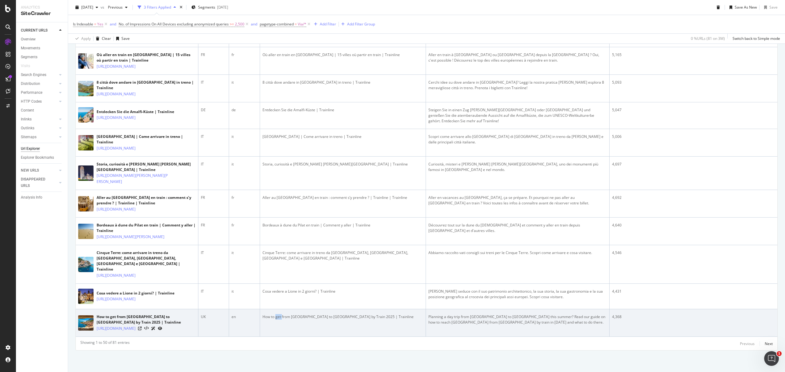
click at [279, 314] on div "How to get from Milan to Lake Garda by Train 2025 | Trainline" at bounding box center [343, 317] width 161 height 6
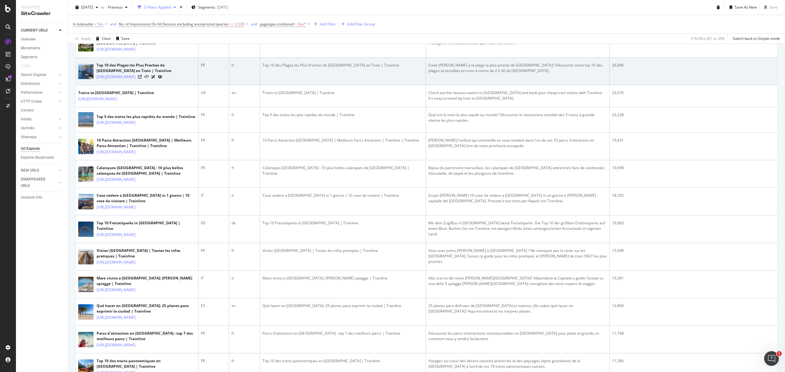
scroll to position [0, 0]
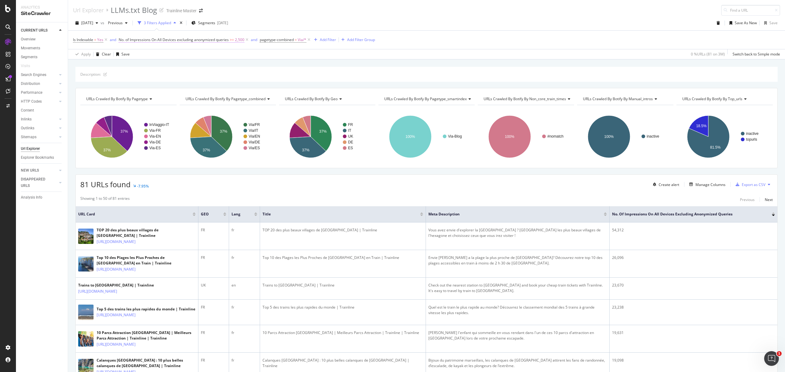
click at [229, 37] on span "No. of Impressions On All Devices excluding anonymized queries >= 2,500" at bounding box center [184, 40] width 131 height 9
click at [229, 40] on span "No. of Impressions On All Devices excluding anonymized queries >= 2,500" at bounding box center [182, 40] width 126 height 6
drag, startPoint x: 166, startPoint y: 98, endPoint x: 117, endPoint y: 102, distance: 48.9
click at [117, 102] on body "Analytics SiteCrawler CURRENT URLS Overview Movements Segments Visits Search En…" at bounding box center [392, 186] width 785 height 372
click at [132, 94] on input "2500" at bounding box center [157, 96] width 67 height 10
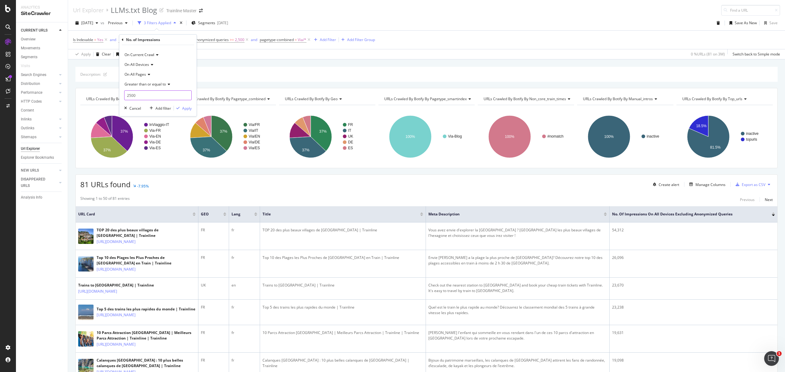
click at [132, 94] on input "2500" at bounding box center [157, 96] width 67 height 10
click at [131, 93] on input "2500" at bounding box center [157, 96] width 67 height 10
type input "2000"
click at [181, 112] on div "On Current Crawl On All Devices On All Pages Greater than or equal to 2000 Canc…" at bounding box center [157, 80] width 77 height 71
click at [183, 108] on div "Apply" at bounding box center [187, 108] width 10 height 5
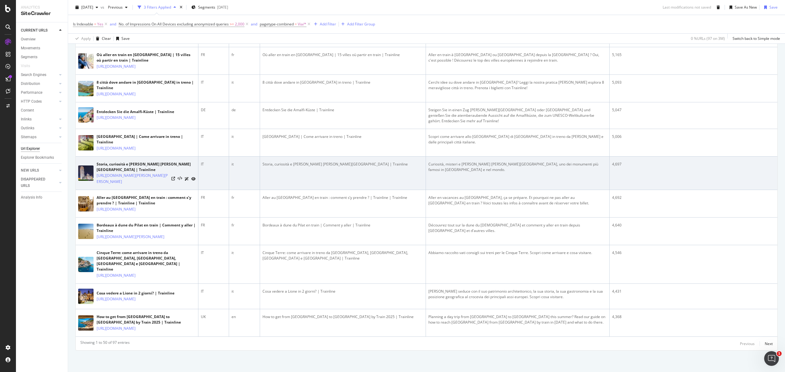
scroll to position [1633, 0]
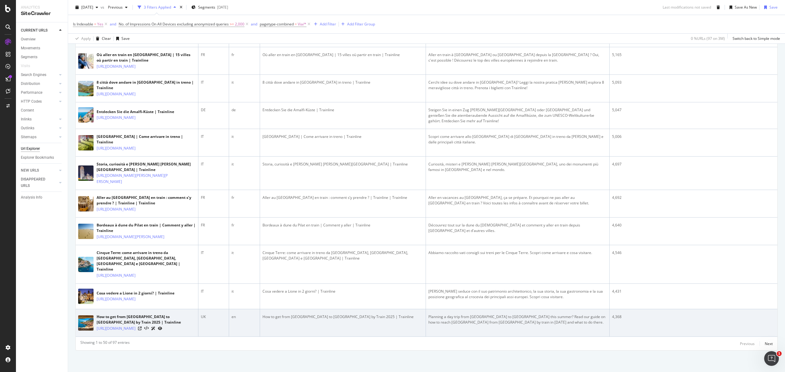
click at [284, 314] on div "How to get from Milan to Lake Garda by Train 2025 | Trainline" at bounding box center [343, 317] width 161 height 6
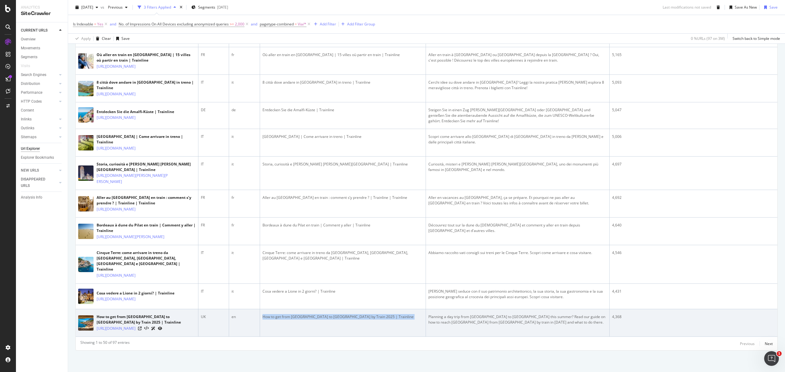
click at [284, 314] on div "How to get from Milan to Lake Garda by Train 2025 | Trainline" at bounding box center [343, 317] width 161 height 6
click at [284, 321] on td "How to get from Milan to Lake Garda by Train 2025 | Trainline" at bounding box center [343, 324] width 166 height 28
click at [288, 314] on div "How to get from Milan to Lake Garda by Train 2025 | Trainline" at bounding box center [343, 317] width 161 height 6
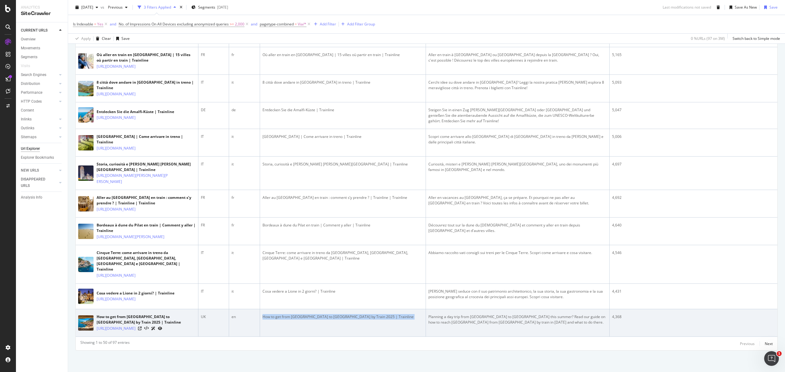
click at [288, 314] on div "How to get from Milan to Lake Garda by Train 2025 | Trainline" at bounding box center [343, 317] width 161 height 6
click at [290, 314] on div "How to get from Milan to Lake Garda by Train 2025 | Trainline" at bounding box center [343, 317] width 161 height 6
click at [292, 327] on td "How to get from Milan to Lake Garda by Train 2025 | Trainline" at bounding box center [343, 324] width 166 height 28
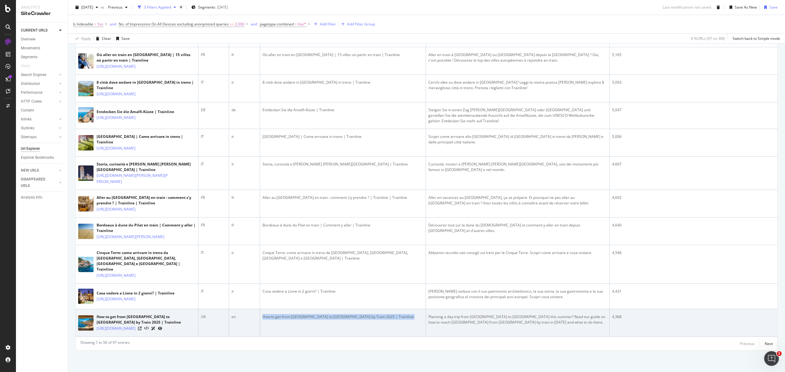
click at [296, 322] on td "How to get from Milan to Lake Garda by Train 2025 | Trainline" at bounding box center [343, 324] width 166 height 28
click at [299, 314] on div "How to get from Milan to Lake Garda by Train 2025 | Trainline" at bounding box center [343, 317] width 161 height 6
click at [299, 317] on td "How to get from Milan to Lake Garda by Train 2025 | Trainline" at bounding box center [343, 324] width 166 height 28
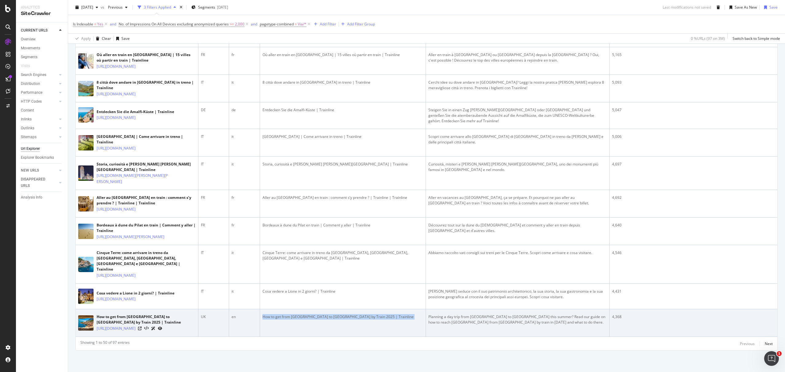
click at [299, 317] on td "How to get from Milan to Lake Garda by Train 2025 | Trainline" at bounding box center [343, 324] width 166 height 28
click at [298, 323] on td "How to get from Milan to Lake Garda by Train 2025 | Trainline" at bounding box center [343, 324] width 166 height 28
click at [302, 314] on div "How to get from Milan to Lake Garda by Train 2025 | Trainline" at bounding box center [343, 317] width 161 height 6
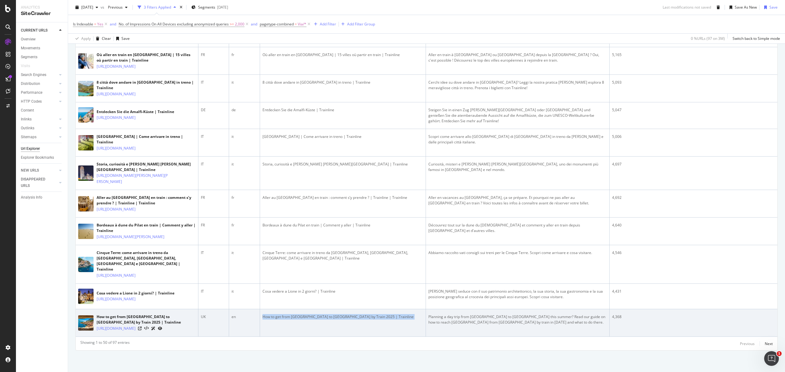
click at [302, 314] on div "How to get from Milan to Lake Garda by Train 2025 | Trainline" at bounding box center [343, 317] width 161 height 6
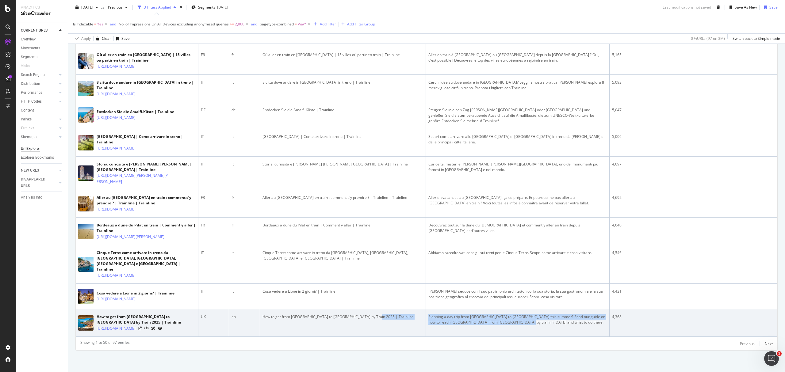
drag, startPoint x: 512, startPoint y: 318, endPoint x: 425, endPoint y: 311, distance: 88.0
click at [425, 311] on tr "How to get from Milan to Lake Garda by Train 2025 | Trainline https://www.thetr…" at bounding box center [427, 324] width 702 height 28
click at [376, 317] on td "How to get from Milan to Lake Garda by Train 2025 | Trainline" at bounding box center [343, 324] width 166 height 28
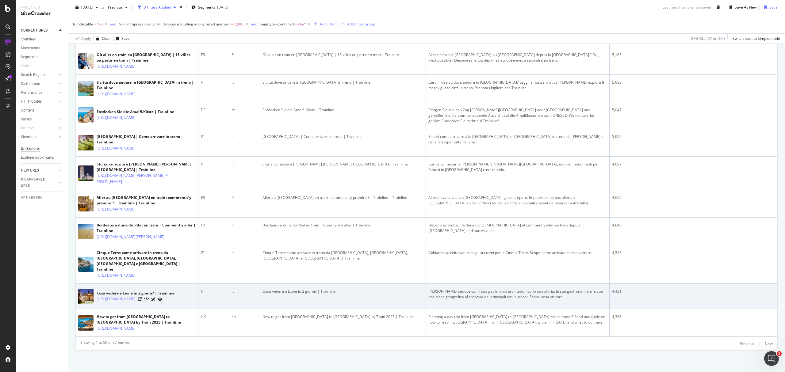
click at [379, 289] on td "Cosa vedere a Lione in 2 giorni? | Trainline" at bounding box center [343, 296] width 166 height 25
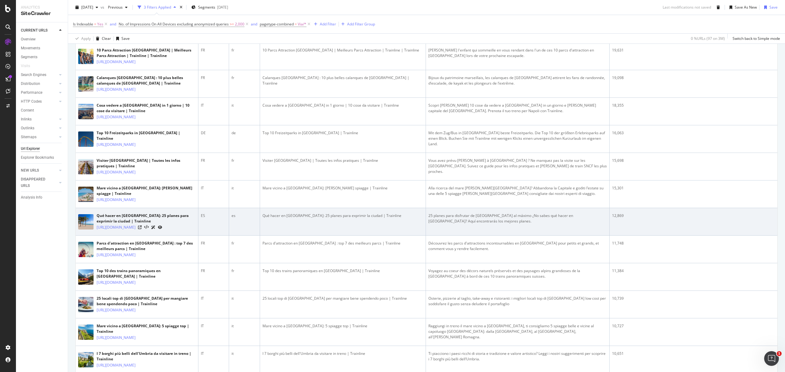
scroll to position [37, 0]
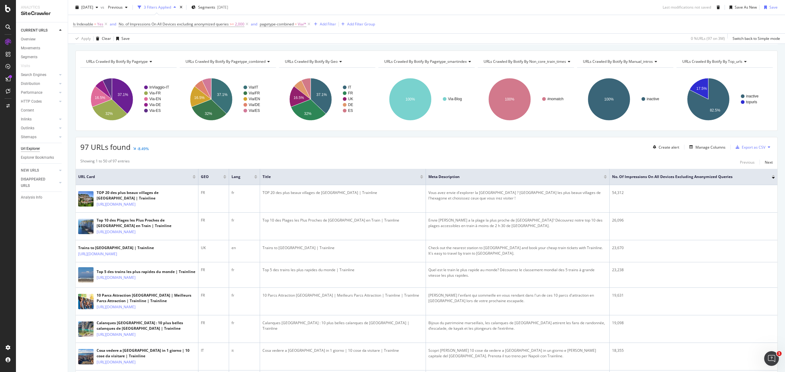
click at [743, 147] on div "Export as CSV" at bounding box center [754, 147] width 24 height 5
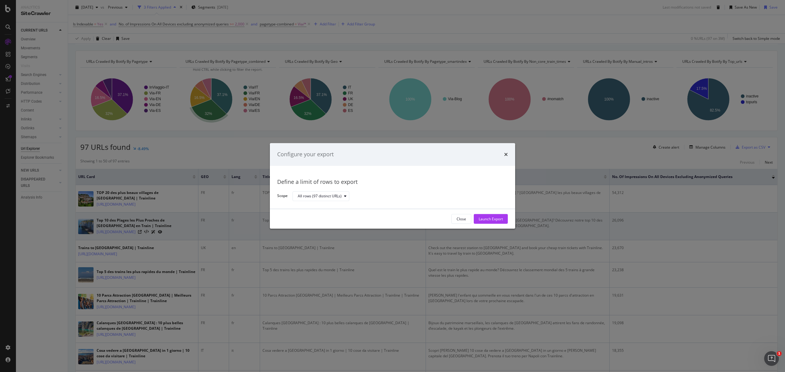
drag, startPoint x: 484, startPoint y: 218, endPoint x: 488, endPoint y: 218, distance: 4.9
click at [484, 218] on div "Launch Export" at bounding box center [491, 219] width 24 height 5
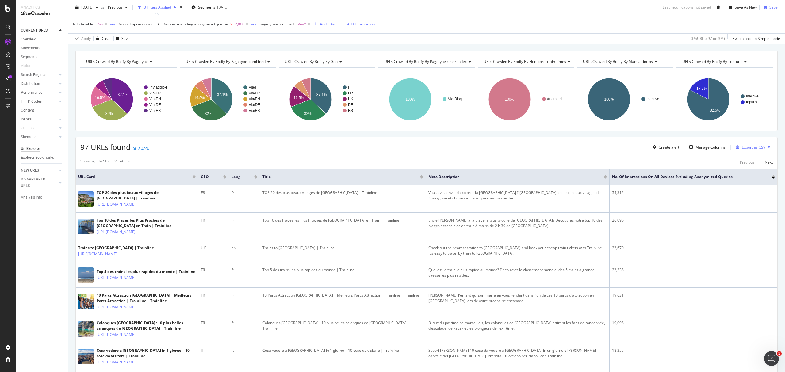
click at [231, 23] on span ">=" at bounding box center [232, 23] width 4 height 5
drag, startPoint x: 150, startPoint y: 79, endPoint x: 112, endPoint y: 79, distance: 38.3
click at [112, 79] on body "Analytics SiteCrawler CURRENT URLS Overview Movements Segments Visits Search En…" at bounding box center [392, 186] width 785 height 372
click at [158, 83] on input "2000" at bounding box center [157, 80] width 67 height 10
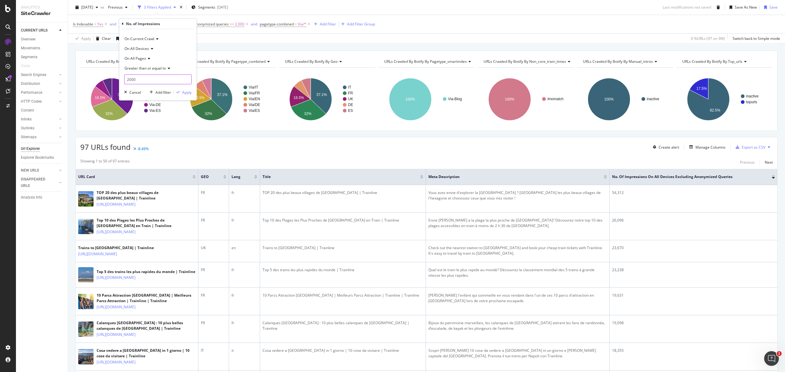
click at [157, 83] on input "2000" at bounding box center [157, 80] width 67 height 10
type input "1500"
click at [183, 89] on div "On Current Crawl On All Devices On All Pages Greater than or equal to 1500 Canc…" at bounding box center [157, 64] width 77 height 71
click at [189, 91] on div "Apply" at bounding box center [187, 92] width 10 height 5
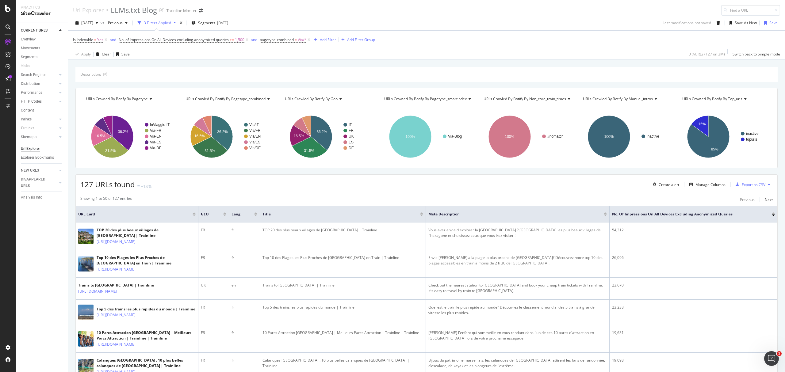
scroll to position [123, 0]
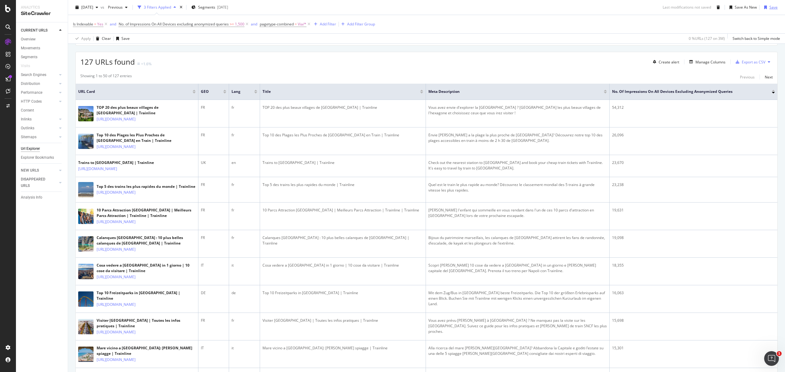
click at [762, 7] on div "button" at bounding box center [766, 8] width 8 height 4
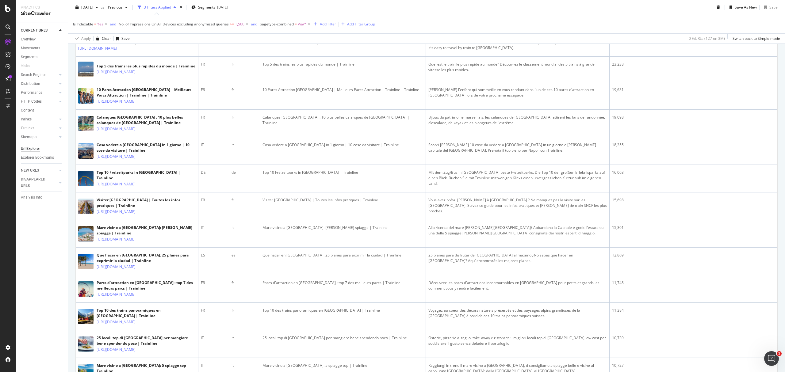
scroll to position [242, 0]
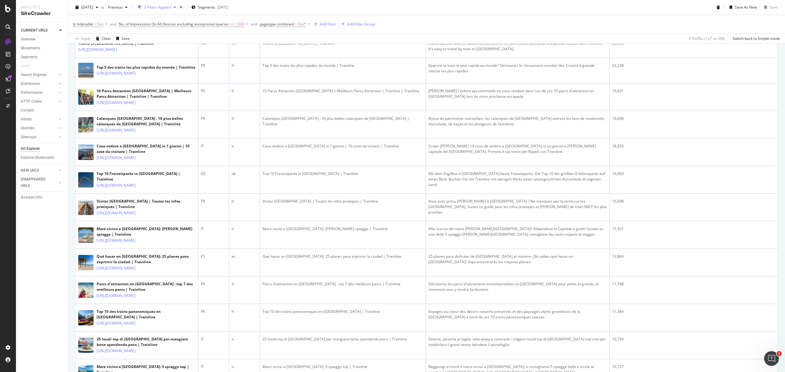
click at [233, 27] on span "No. of Impressions On All Devices excluding anonymized queries >= 1,500" at bounding box center [184, 24] width 131 height 9
click at [239, 25] on span "1,500" at bounding box center [240, 24] width 10 height 9
drag, startPoint x: 142, startPoint y: 80, endPoint x: 129, endPoint y: 81, distance: 13.6
click at [129, 81] on input "1500" at bounding box center [157, 80] width 67 height 10
type input "1800"
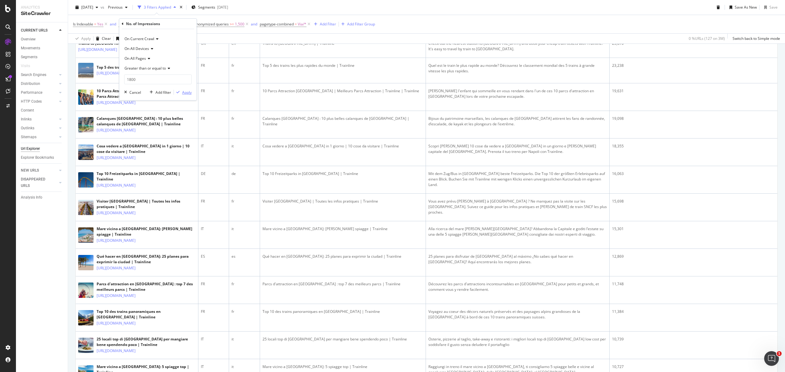
click at [187, 91] on div "Apply" at bounding box center [187, 92] width 10 height 5
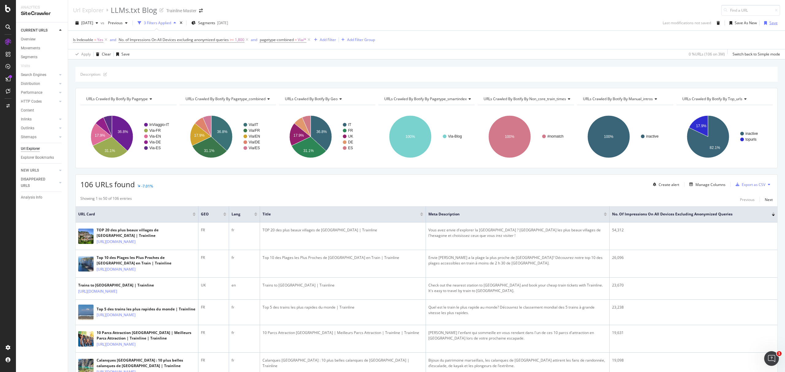
click at [762, 23] on div "button" at bounding box center [766, 23] width 8 height 4
click at [749, 187] on div "Export as CSV" at bounding box center [754, 184] width 24 height 5
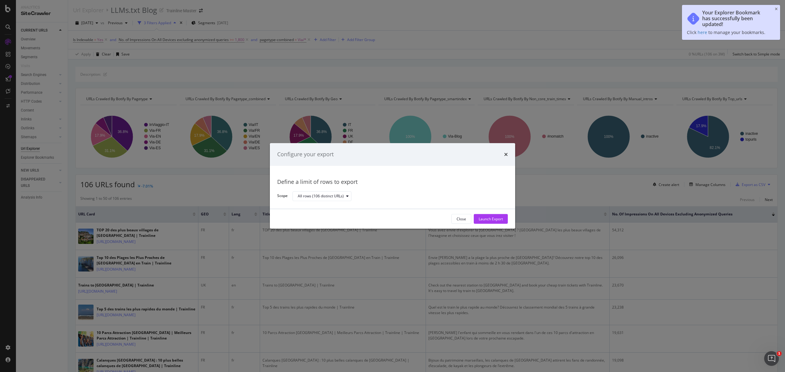
click at [478, 214] on div "Close Launch Export" at bounding box center [392, 220] width 245 height 20
click at [483, 215] on div "Launch Export" at bounding box center [491, 219] width 24 height 9
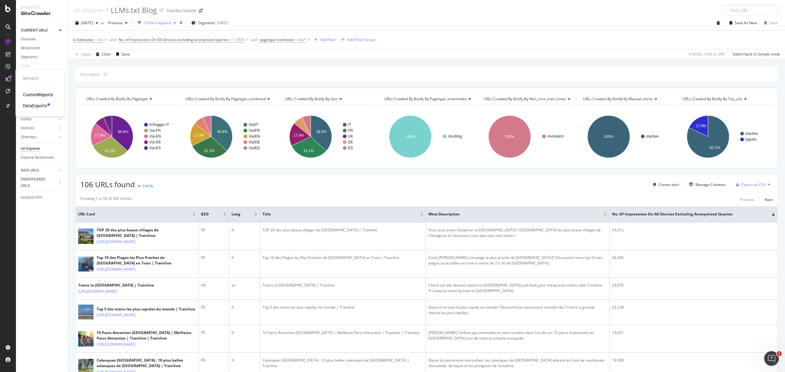
click at [36, 106] on div "DataExports" at bounding box center [35, 106] width 24 height 6
click at [282, 44] on span "pagetype-combined = Via/*" at bounding box center [286, 40] width 52 height 9
click at [283, 40] on span "pagetype-combined" at bounding box center [277, 39] width 34 height 5
click at [287, 78] on div "Via" at bounding box center [299, 76] width 67 height 10
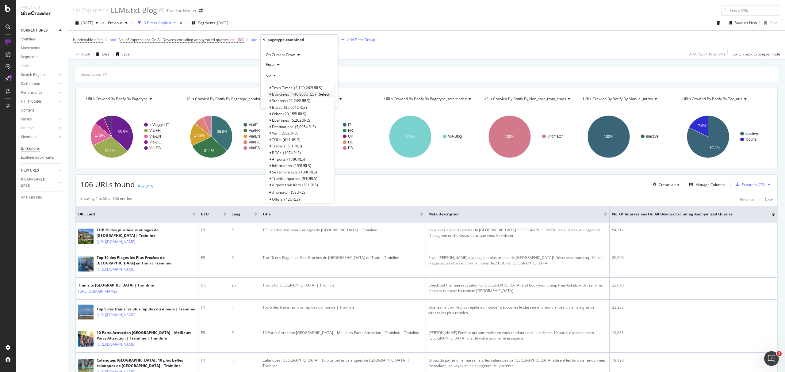
click at [287, 96] on span "Bus-times" at bounding box center [280, 94] width 17 height 5
click at [325, 97] on span "Select" at bounding box center [324, 94] width 11 height 5
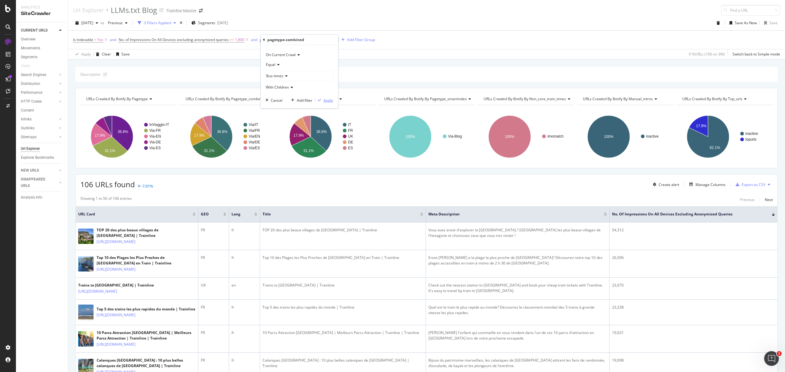
click at [326, 101] on div "Apply" at bounding box center [329, 100] width 10 height 5
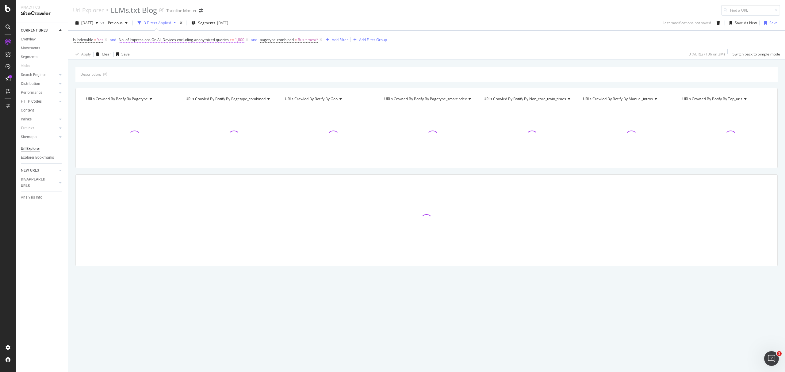
click at [240, 40] on span "1,800" at bounding box center [240, 40] width 10 height 9
drag, startPoint x: 142, startPoint y: 94, endPoint x: 116, endPoint y: 96, distance: 26.8
click at [117, 95] on body "Analytics SiteCrawler CURRENT URLS Overview Movements Segments Visits Search En…" at bounding box center [392, 186] width 785 height 372
click at [129, 94] on input "1800" at bounding box center [157, 96] width 67 height 10
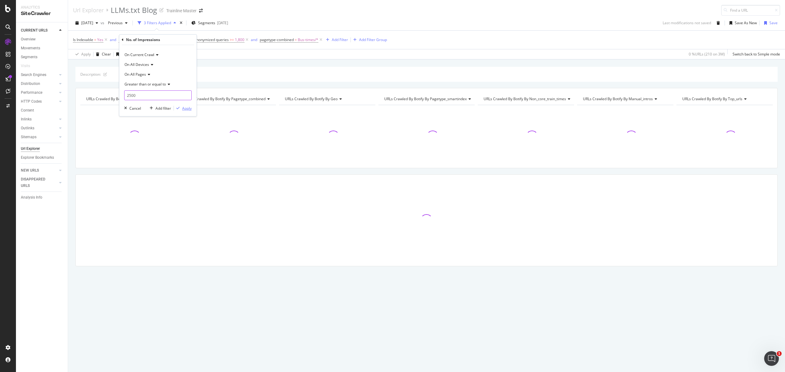
type input "2500"
click at [189, 105] on button "Apply" at bounding box center [183, 108] width 18 height 6
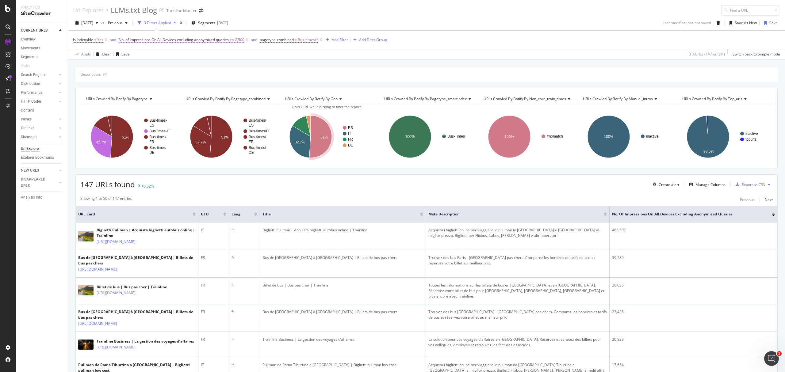
click at [226, 40] on span "No. of Impressions On All Devices excluding anonymized queries" at bounding box center [174, 39] width 110 height 5
drag, startPoint x: 136, startPoint y: 96, endPoint x: 98, endPoint y: 95, distance: 38.1
click at [98, 95] on body "Analytics SiteCrawler CURRENT URLS Overview Movements Segments Visits Search En…" at bounding box center [392, 186] width 785 height 372
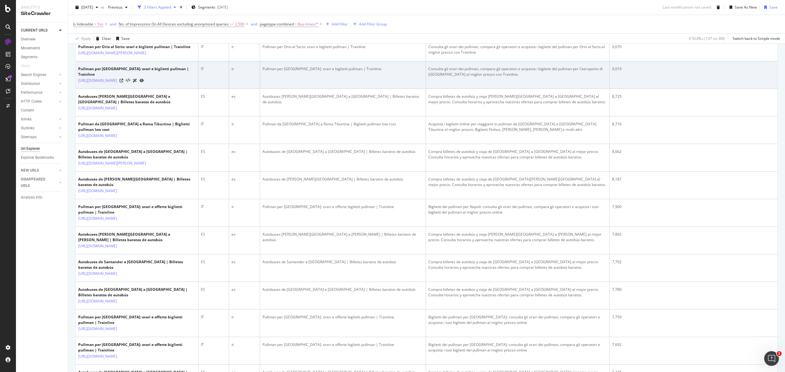
scroll to position [818, 0]
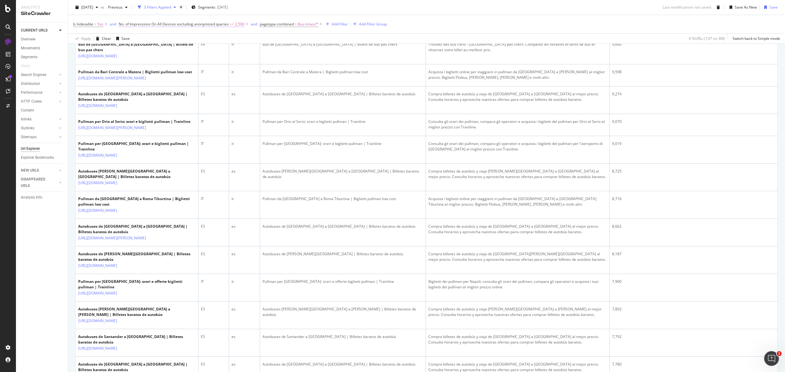
click at [243, 25] on span "2,500" at bounding box center [240, 24] width 10 height 9
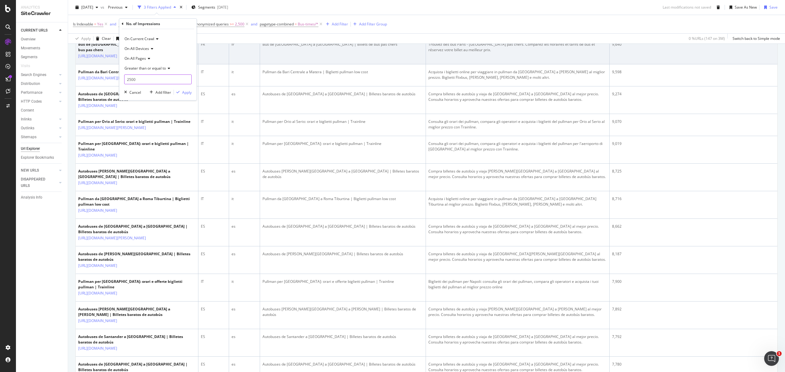
drag, startPoint x: 135, startPoint y: 81, endPoint x: 117, endPoint y: 83, distance: 18.8
click at [117, 83] on body "Analytics SiteCrawler CURRENT URLS Overview Movements Segments Visits Search En…" at bounding box center [392, 186] width 785 height 372
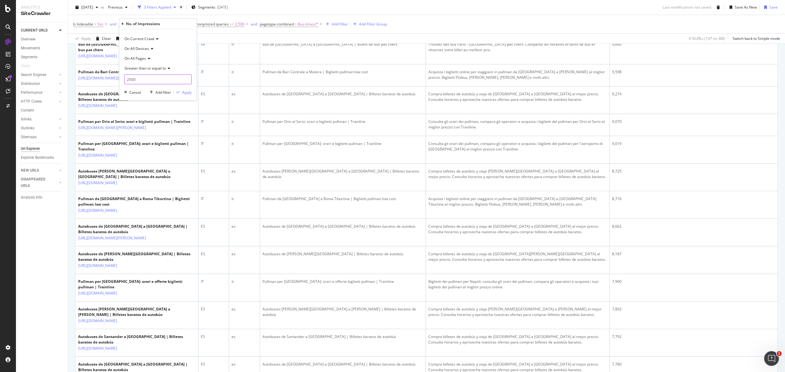
click at [138, 80] on input "2500" at bounding box center [157, 80] width 67 height 10
type input "2000"
click at [184, 90] on div "Apply" at bounding box center [187, 92] width 10 height 5
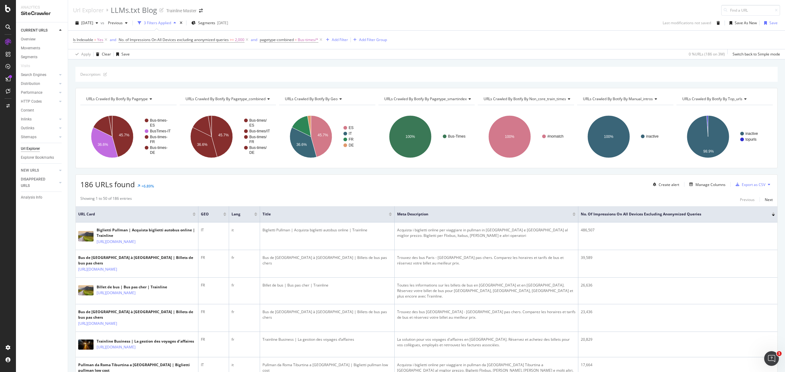
click at [388, 217] on th "Title" at bounding box center [327, 214] width 135 height 16
click at [766, 188] on button at bounding box center [769, 185] width 7 height 10
click at [542, 197] on div "Showing 1 to 50 of 186 entries Previous Next" at bounding box center [427, 199] width 702 height 7
click at [227, 38] on span "No. of Impressions On All Devices excluding anonymized queries" at bounding box center [174, 39] width 110 height 5
drag, startPoint x: 144, startPoint y: 98, endPoint x: 85, endPoint y: 101, distance: 59.0
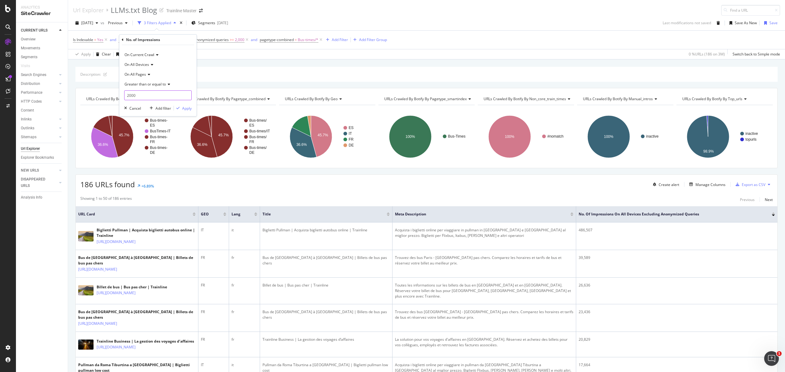
click at [85, 101] on body "Analytics SiteCrawler CURRENT URLS Overview Movements Segments Visits Search En…" at bounding box center [392, 186] width 785 height 372
click at [128, 91] on input "2000" at bounding box center [157, 96] width 67 height 10
type input "2500"
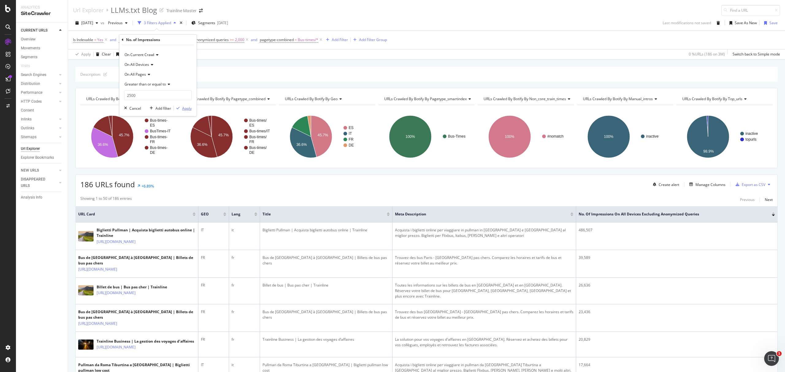
click at [185, 106] on div "Apply" at bounding box center [187, 108] width 10 height 5
click at [772, 26] on div "Save" at bounding box center [770, 23] width 21 height 10
click at [770, 25] on div "Save" at bounding box center [774, 22] width 8 height 5
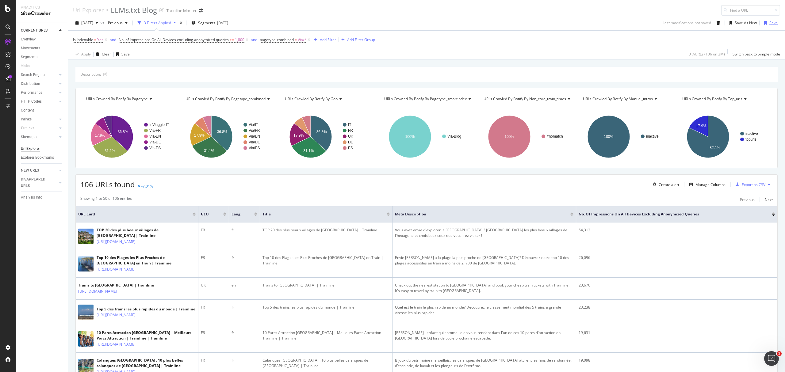
click at [763, 25] on div "button" at bounding box center [766, 23] width 8 height 4
click at [776, 8] on icon "close toast" at bounding box center [776, 9] width 3 height 4
click at [746, 24] on div "Save As New" at bounding box center [746, 22] width 22 height 5
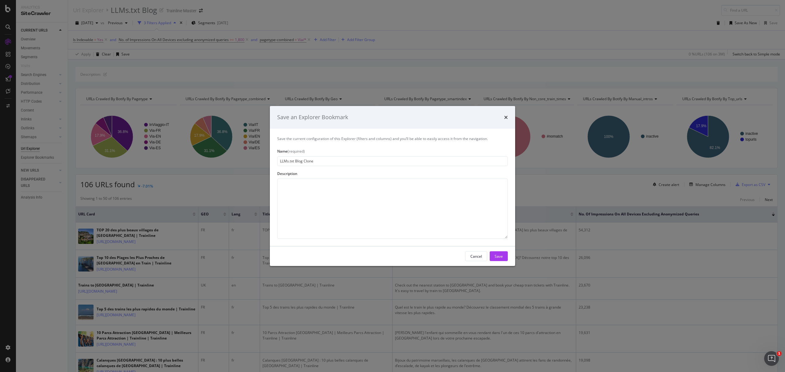
drag, startPoint x: 295, startPoint y: 160, endPoint x: 360, endPoint y: 162, distance: 64.8
click at [360, 162] on input "LLMs.txt Blog Clone" at bounding box center [392, 161] width 231 height 10
type input "LLMs.txt Bus"
click at [491, 258] on button "Save" at bounding box center [499, 257] width 18 height 10
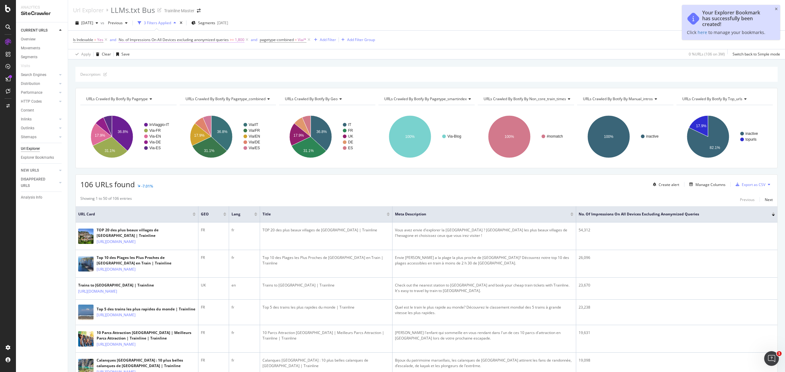
click at [229, 42] on span "No. of Impressions On All Devices excluding anonymized queries >= 1,800" at bounding box center [182, 40] width 126 height 6
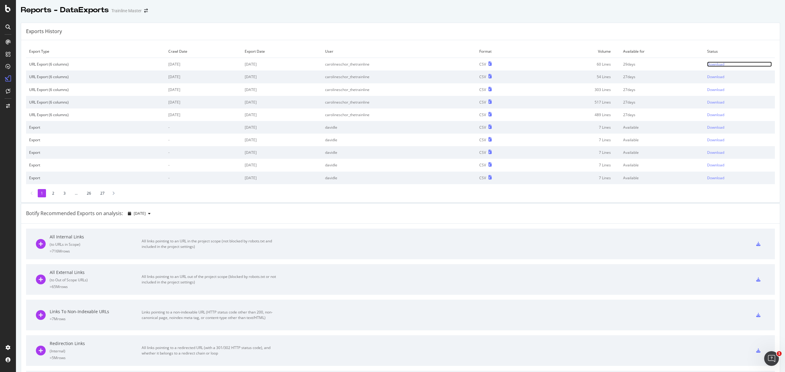
click at [707, 64] on div "Download" at bounding box center [715, 64] width 17 height 5
click at [708, 64] on div "Download" at bounding box center [715, 64] width 17 height 5
click at [32, 69] on div "SiteCrawler" at bounding box center [34, 69] width 22 height 6
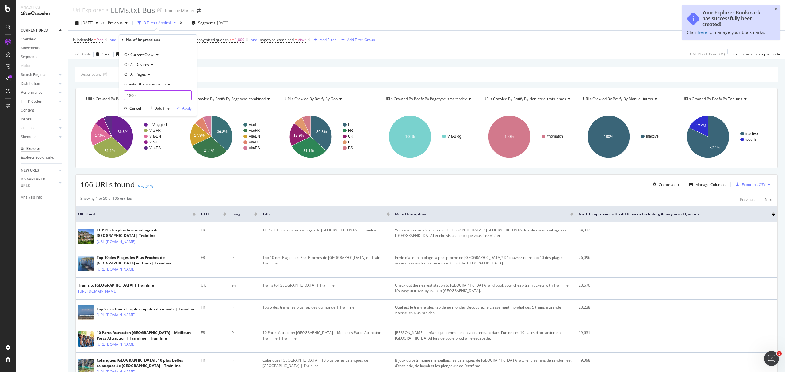
drag, startPoint x: 143, startPoint y: 96, endPoint x: 118, endPoint y: 98, distance: 25.0
click at [118, 98] on body "Analytics SiteCrawler CURRENT URLS Overview Movements Segments Visits Search En…" at bounding box center [392, 186] width 785 height 372
click at [135, 94] on input "1800" at bounding box center [157, 96] width 67 height 10
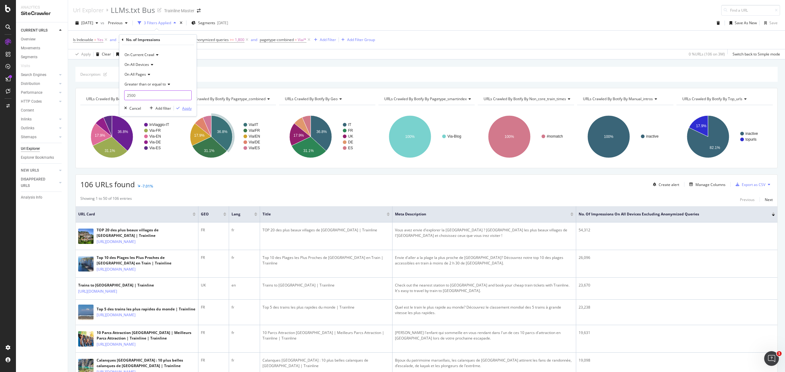
type input "2500"
click at [184, 107] on div "Apply" at bounding box center [187, 108] width 10 height 5
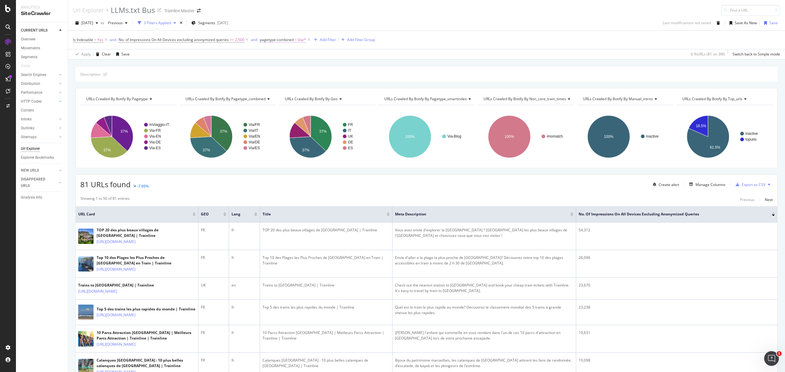
click at [291, 40] on span "pagetype-combined" at bounding box center [277, 39] width 34 height 5
drag, startPoint x: 280, startPoint y: 71, endPoint x: 280, endPoint y: 79, distance: 7.7
click at [279, 75] on div "Via" at bounding box center [299, 76] width 67 height 10
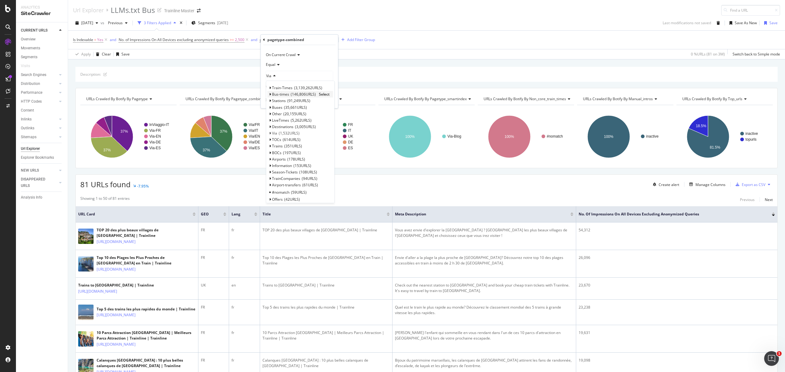
click at [287, 96] on span "Bus-times" at bounding box center [280, 94] width 17 height 5
click at [322, 95] on span "Select" at bounding box center [324, 94] width 11 height 5
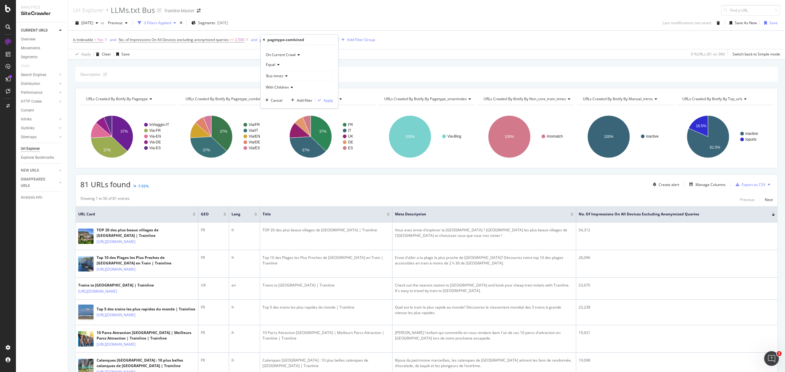
click at [334, 98] on div "On Current Crawl Equal Bus-times With Children Cancel Add filter Apply" at bounding box center [299, 76] width 77 height 63
click at [333, 99] on div "On Current Crawl Equal Bus-times With Children Cancel Add filter Apply" at bounding box center [299, 76] width 77 height 63
click at [331, 101] on div "Apply" at bounding box center [329, 100] width 10 height 5
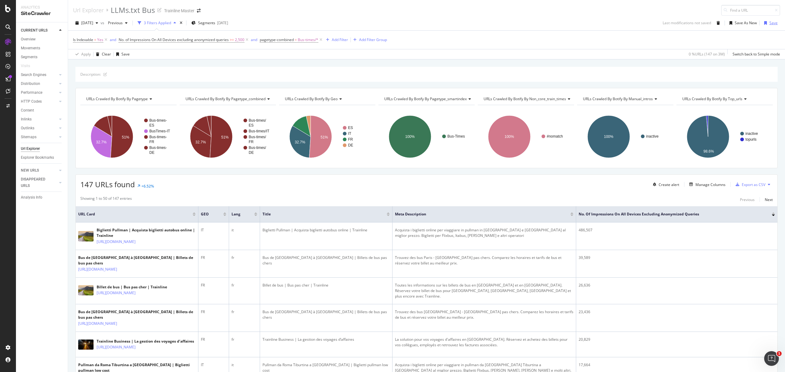
click at [762, 21] on div "Save" at bounding box center [770, 22] width 16 height 9
click at [749, 189] on div "Export as CSV" at bounding box center [750, 184] width 32 height 9
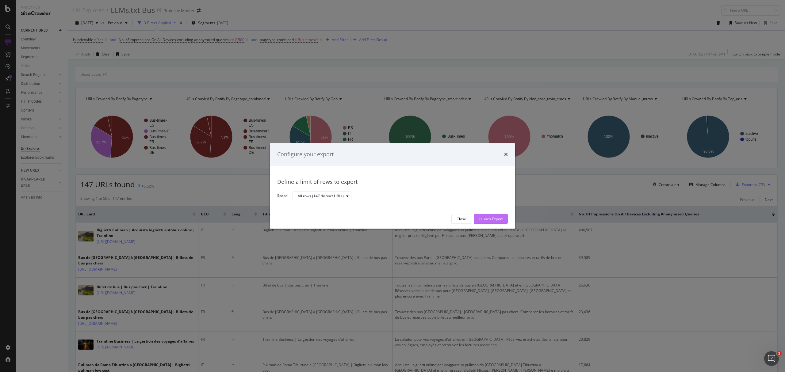
click at [494, 220] on div "Launch Export" at bounding box center [491, 219] width 24 height 5
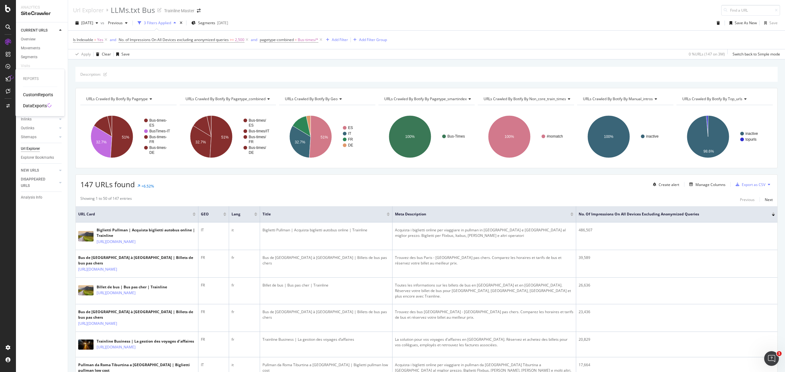
click at [38, 107] on div "DataExports" at bounding box center [35, 106] width 24 height 6
click at [290, 37] on span "pagetype-combined" at bounding box center [277, 39] width 34 height 5
click at [303, 71] on div "Bus-times" at bounding box center [299, 76] width 67 height 10
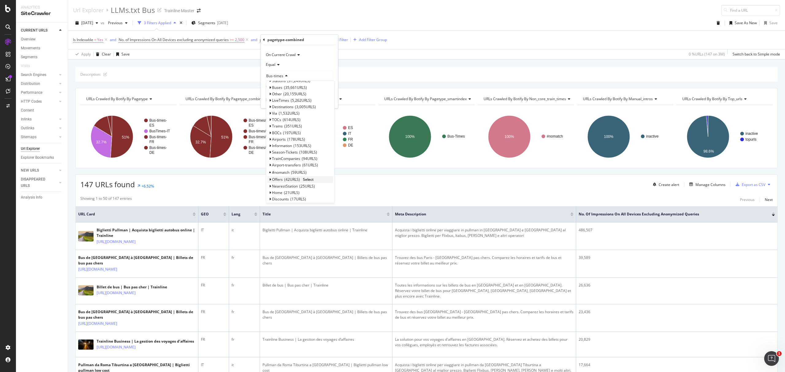
scroll to position [37, 0]
click at [375, 78] on div "Description:" at bounding box center [426, 74] width 703 height 15
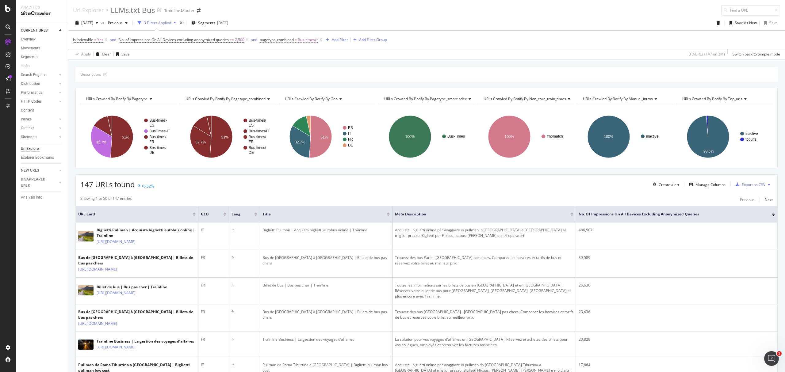
click at [291, 41] on span "pagetype-combined" at bounding box center [277, 39] width 34 height 5
click at [296, 76] on div "Bus-times" at bounding box center [299, 76] width 67 height 10
click at [445, 42] on div "Is Indexable = Yes and No. of Impressions On All Devices excluding anonymized q…" at bounding box center [426, 40] width 707 height 18
click at [322, 42] on icon at bounding box center [320, 40] width 5 height 6
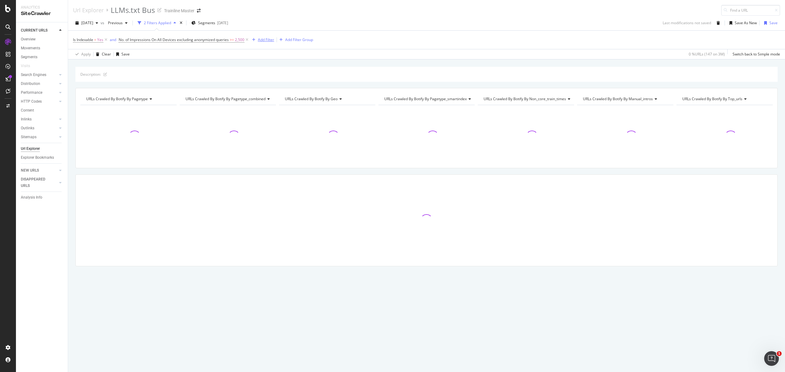
click at [266, 41] on div "Add Filter" at bounding box center [266, 39] width 16 height 5
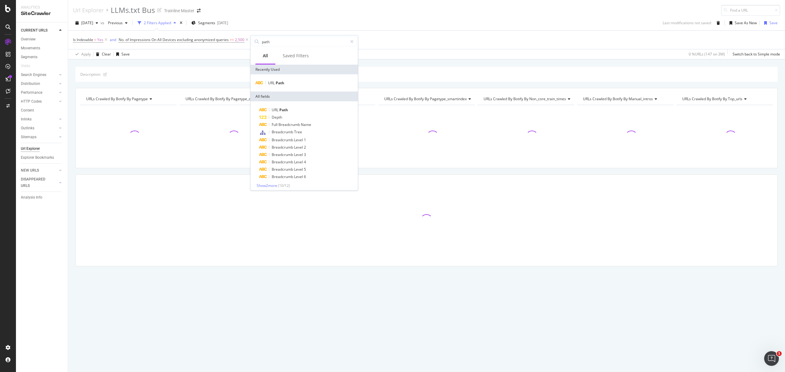
type input "path"
click at [287, 79] on div "URL Path" at bounding box center [304, 83] width 107 height 17
click at [287, 83] on div "URL Path" at bounding box center [304, 82] width 105 height 7
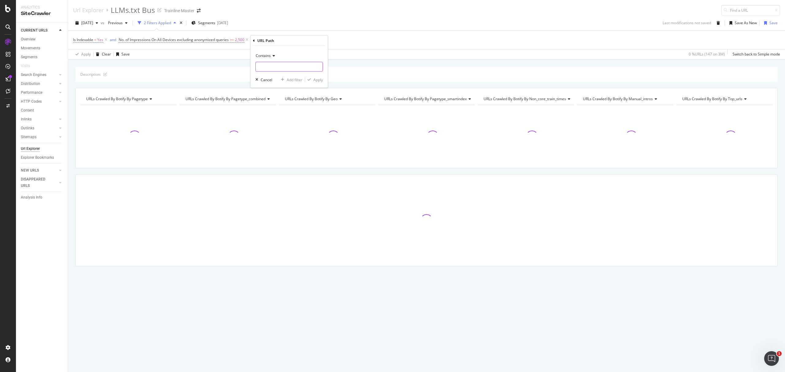
click at [282, 63] on input "text" at bounding box center [289, 67] width 67 height 10
type input "/login"
click at [315, 79] on div "Apply" at bounding box center [319, 79] width 10 height 5
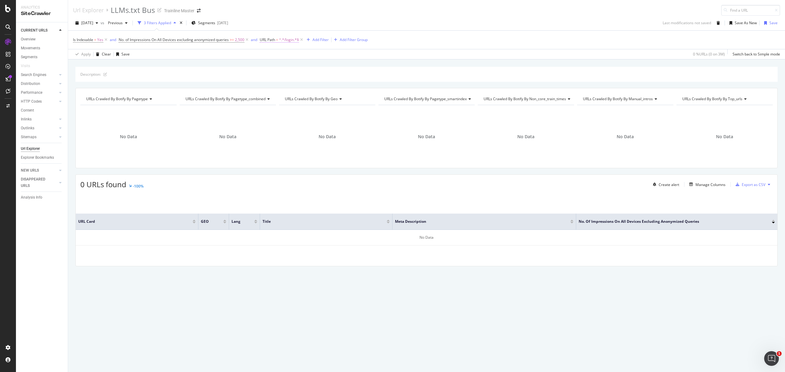
click at [273, 42] on span "URL Path" at bounding box center [267, 39] width 15 height 5
click at [282, 61] on input "/login" at bounding box center [295, 66] width 58 height 10
click at [233, 61] on div "Description: URLs Crawled By Botify By pagetype Chart (by Value) Table Expand E…" at bounding box center [426, 67] width 717 height 15
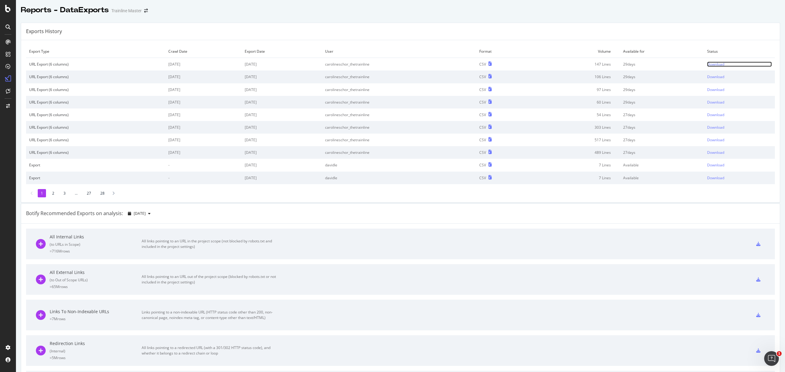
click at [709, 64] on div "Download" at bounding box center [715, 64] width 17 height 5
